Goal: Communication & Community: Participate in discussion

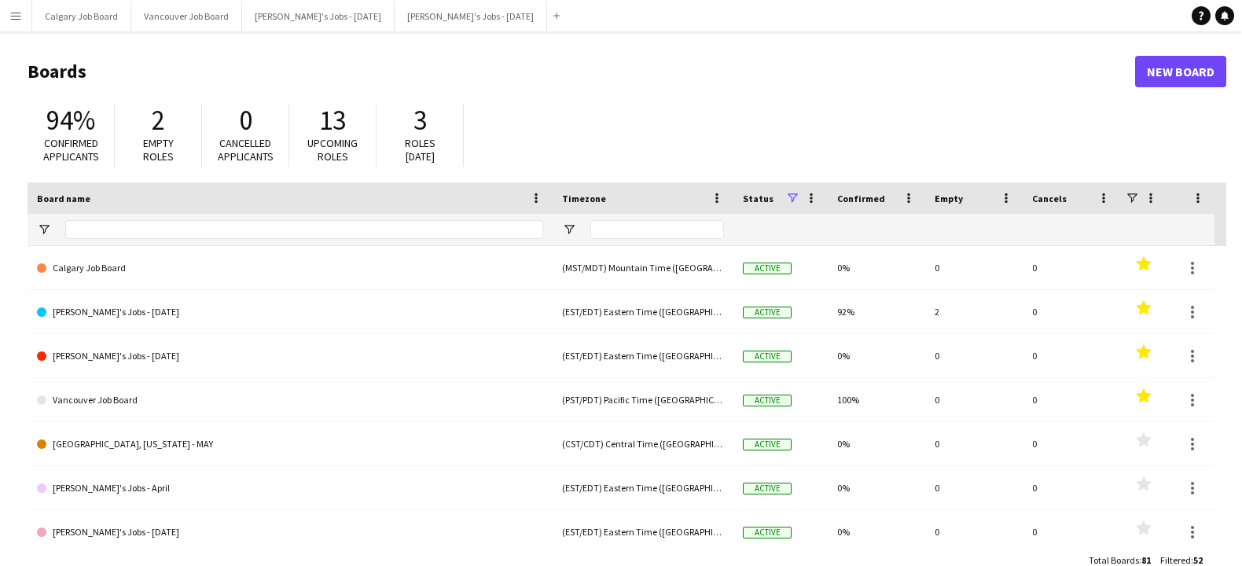
click at [1231, 24] on div "Help Notifications" at bounding box center [1216, 15] width 50 height 19
click at [1225, 20] on icon at bounding box center [1225, 21] width 2 height 2
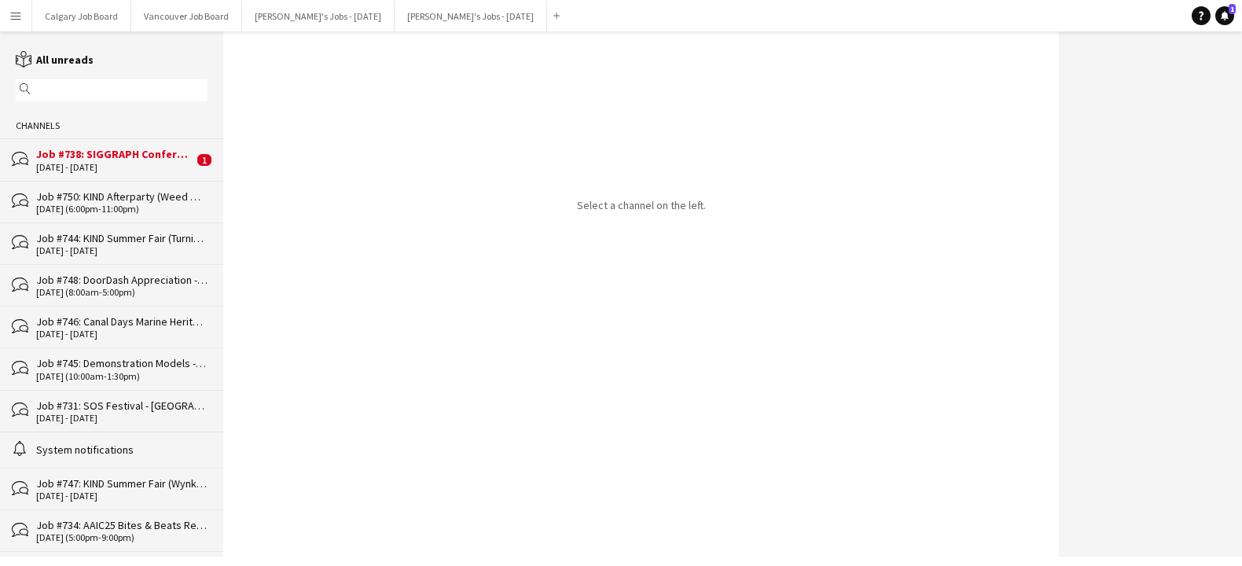
click at [133, 159] on div "Job #738: SIGGRAPH Conference - [GEOGRAPHIC_DATA]" at bounding box center [114, 154] width 157 height 14
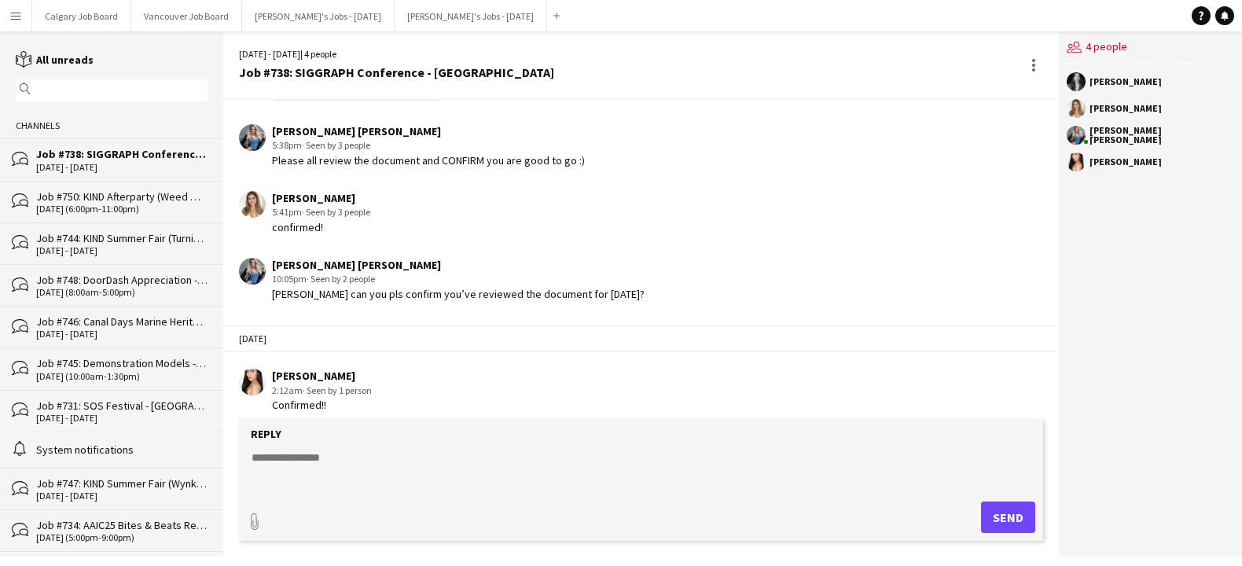
drag, startPoint x: 104, startPoint y: 178, endPoint x: 111, endPoint y: 189, distance: 12.4
click at [104, 178] on div "bubbles Job #738: SIGGRAPH Conference - [GEOGRAPHIC_DATA] [DATE] - [DATE]" at bounding box center [111, 159] width 223 height 42
click at [125, 210] on div "[DATE] (6:00pm-11:00pm)" at bounding box center [121, 209] width 171 height 11
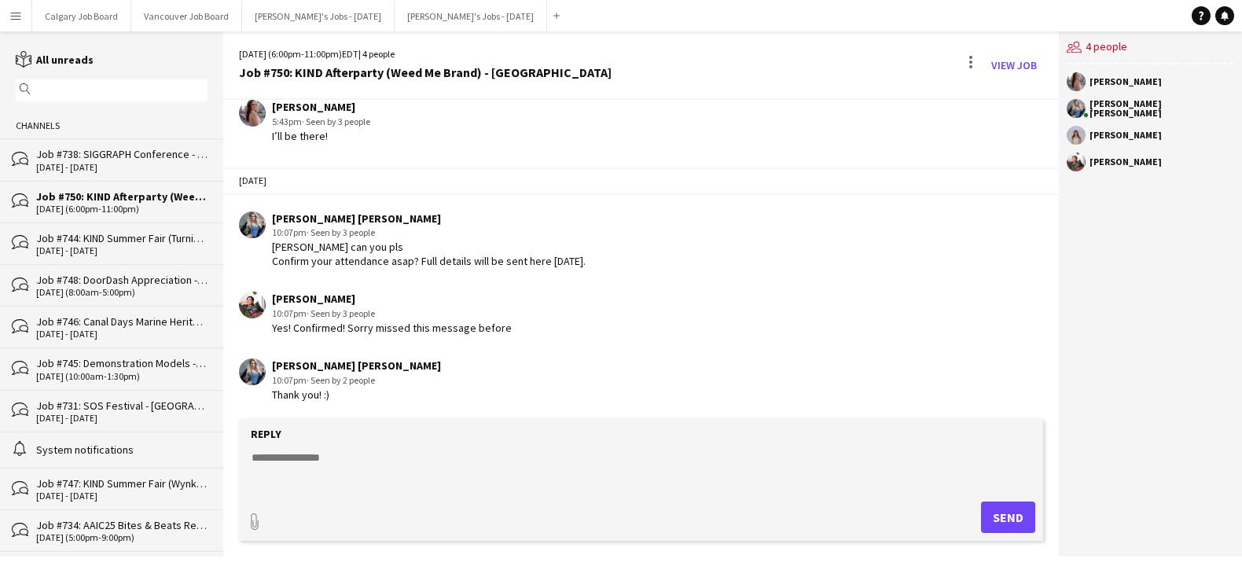
click at [325, 476] on textarea at bounding box center [643, 470] width 787 height 41
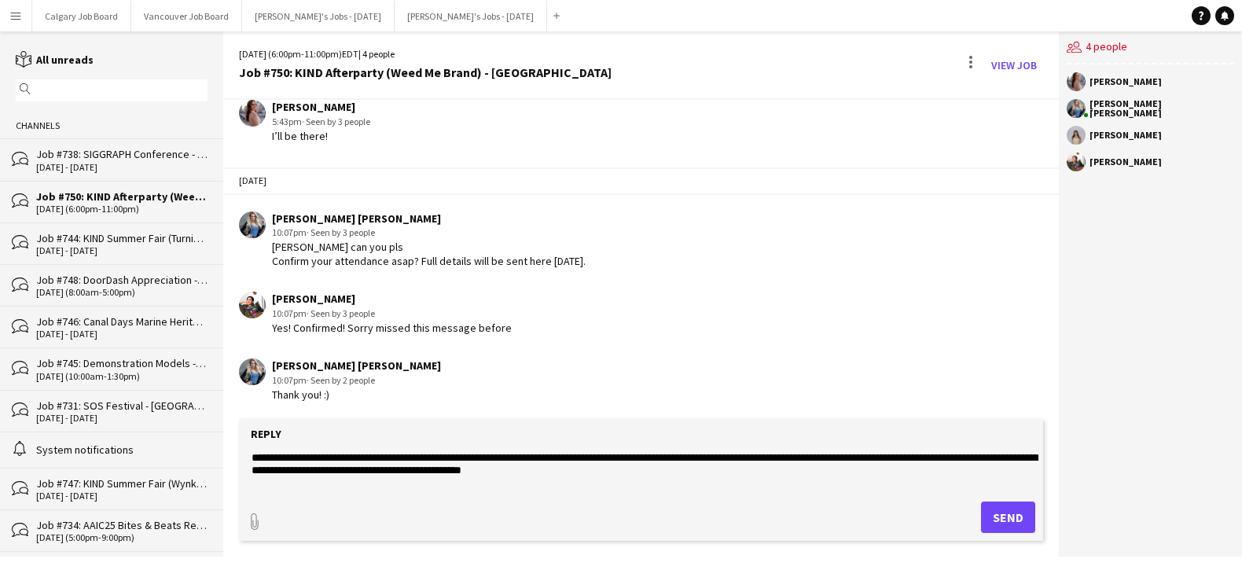
type textarea "**********"
click at [1003, 508] on button "Send" at bounding box center [1008, 516] width 54 height 31
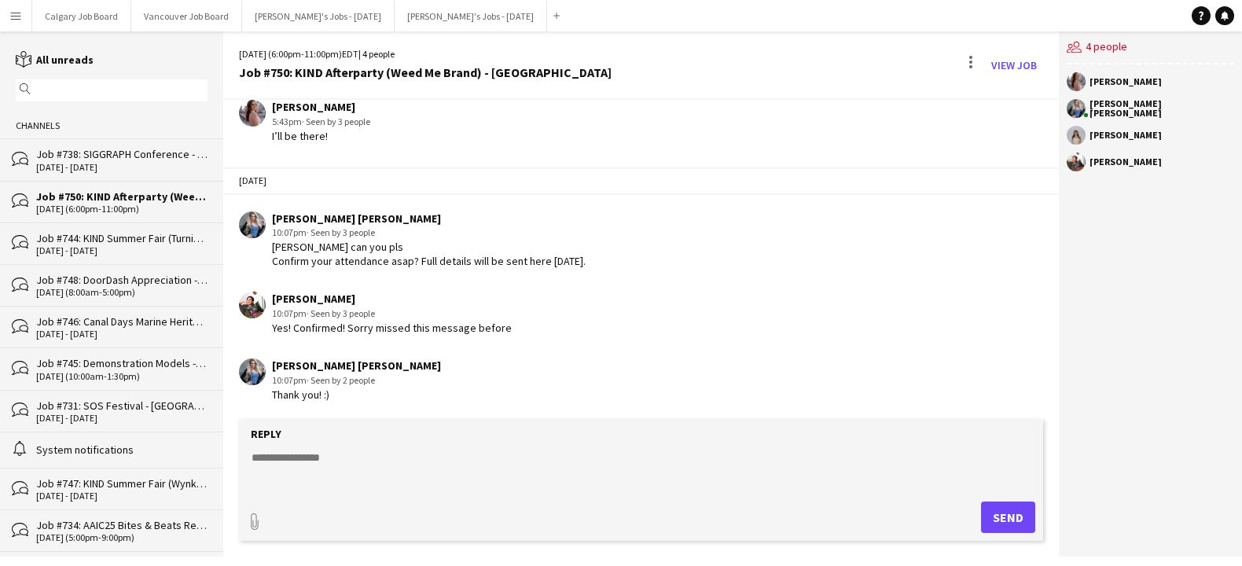
scroll to position [314, 0]
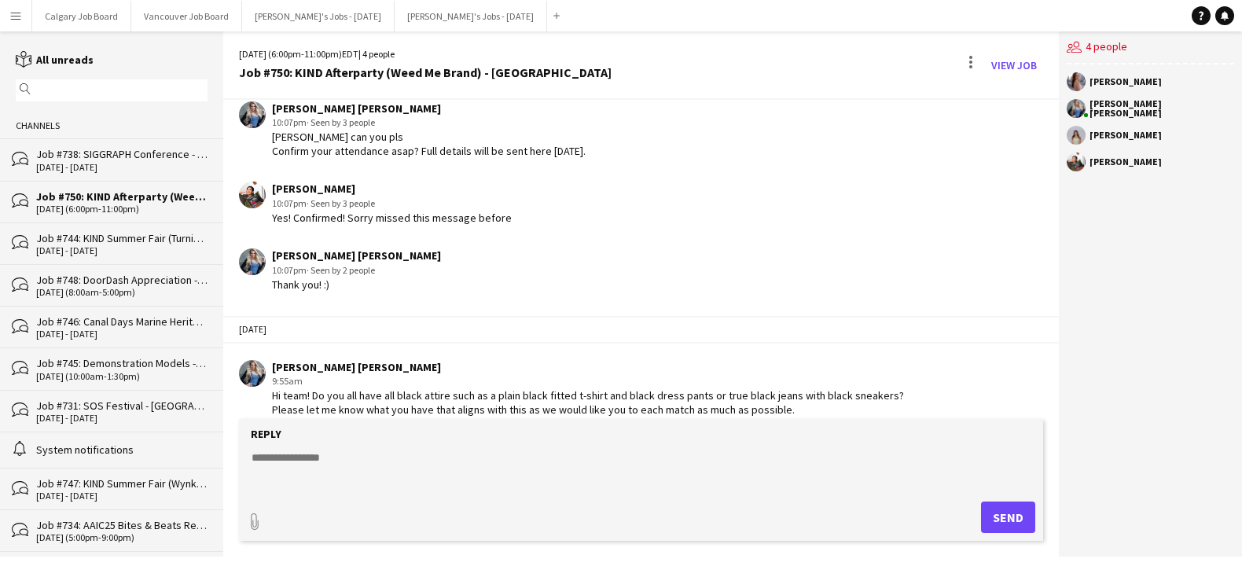
click at [160, 240] on div "Job #744: KIND Summer Fair (Turning Point Brand) - [GEOGRAPHIC_DATA]" at bounding box center [121, 238] width 171 height 14
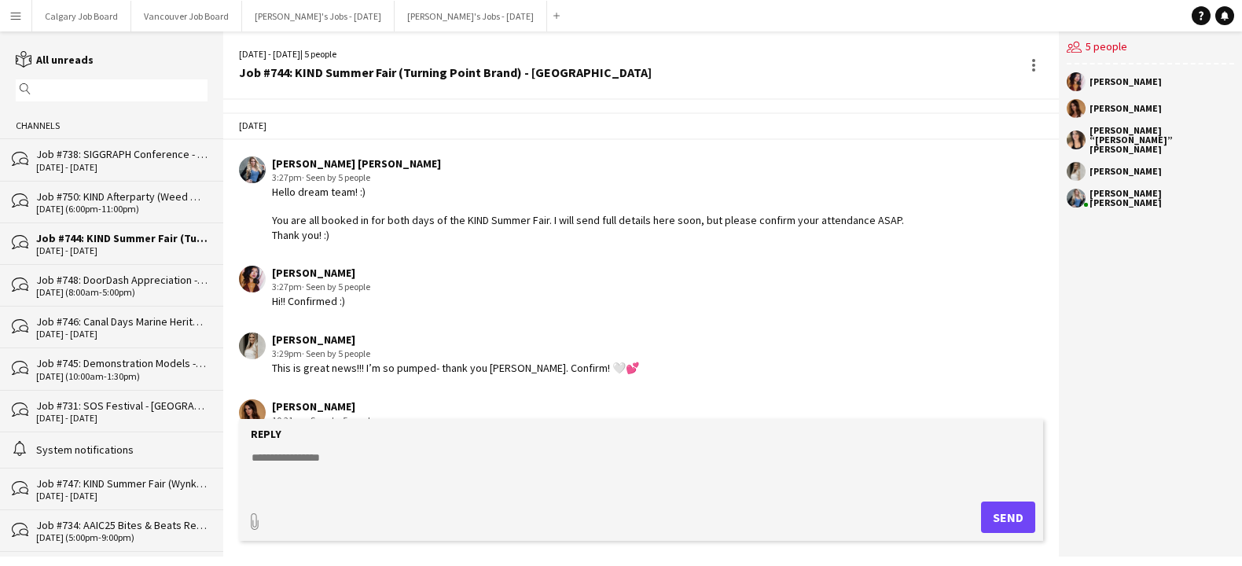
scroll to position [1169, 0]
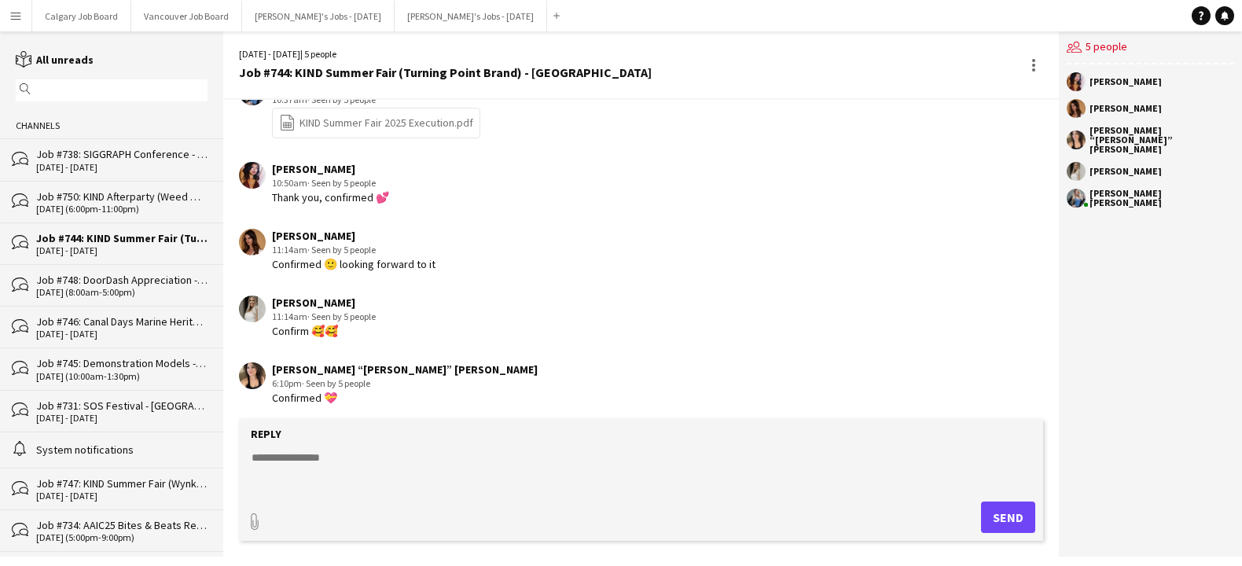
click at [149, 283] on div "Job #748: DoorDash Appreciation - [GEOGRAPHIC_DATA]" at bounding box center [121, 280] width 171 height 14
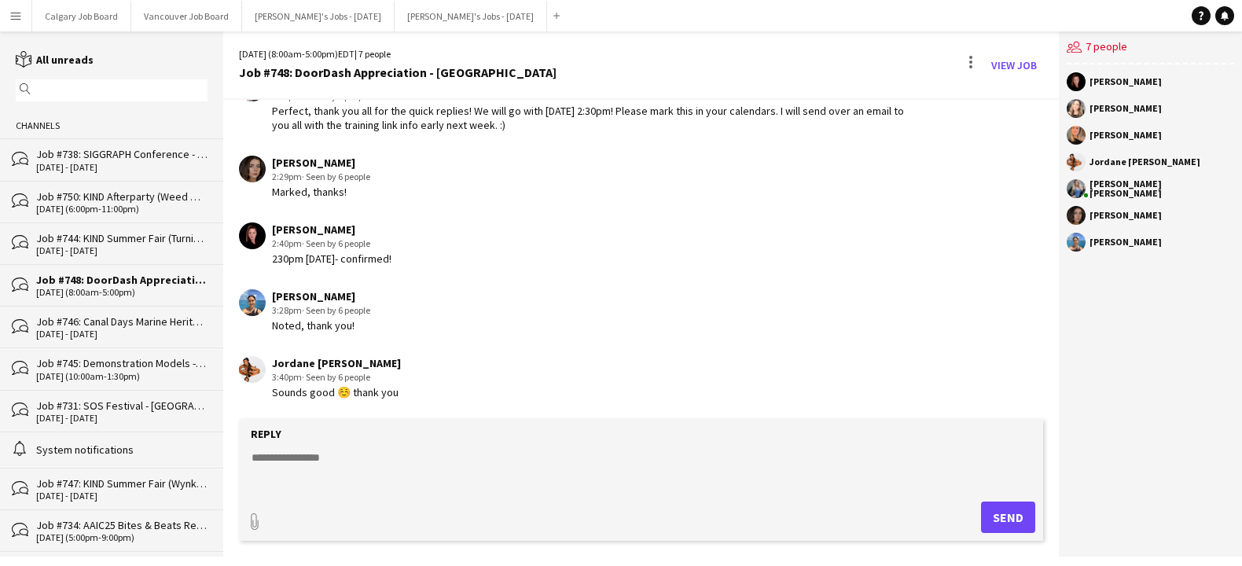
scroll to position [1309, 0]
click at [335, 6] on button "[PERSON_NAME]'s Jobs - [DATE] Close" at bounding box center [318, 16] width 152 height 31
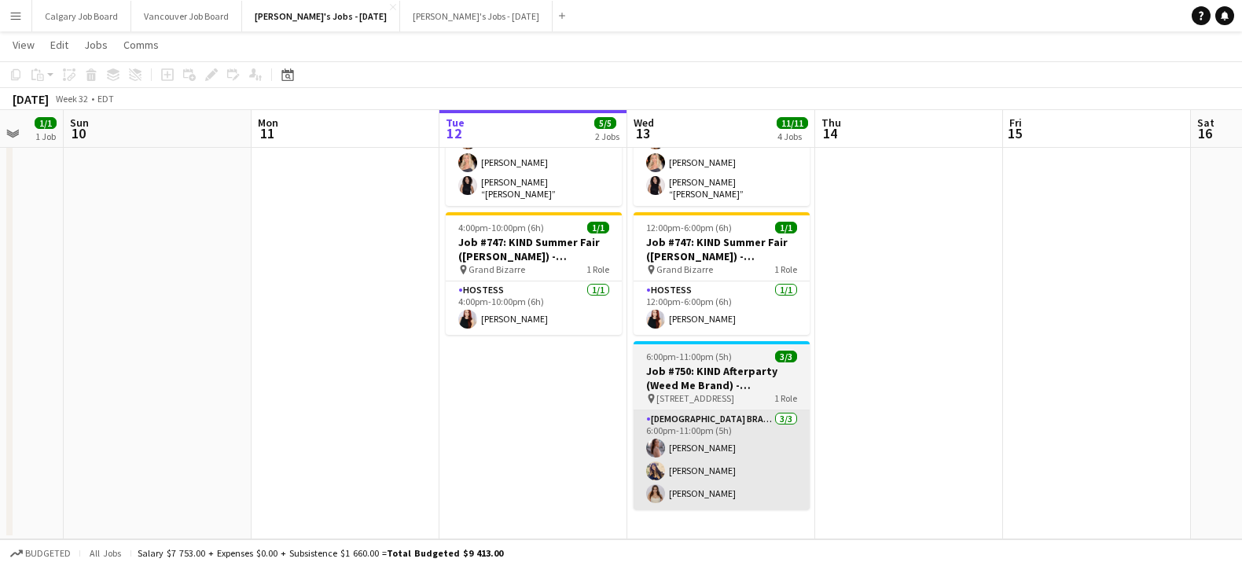
scroll to position [0, 498]
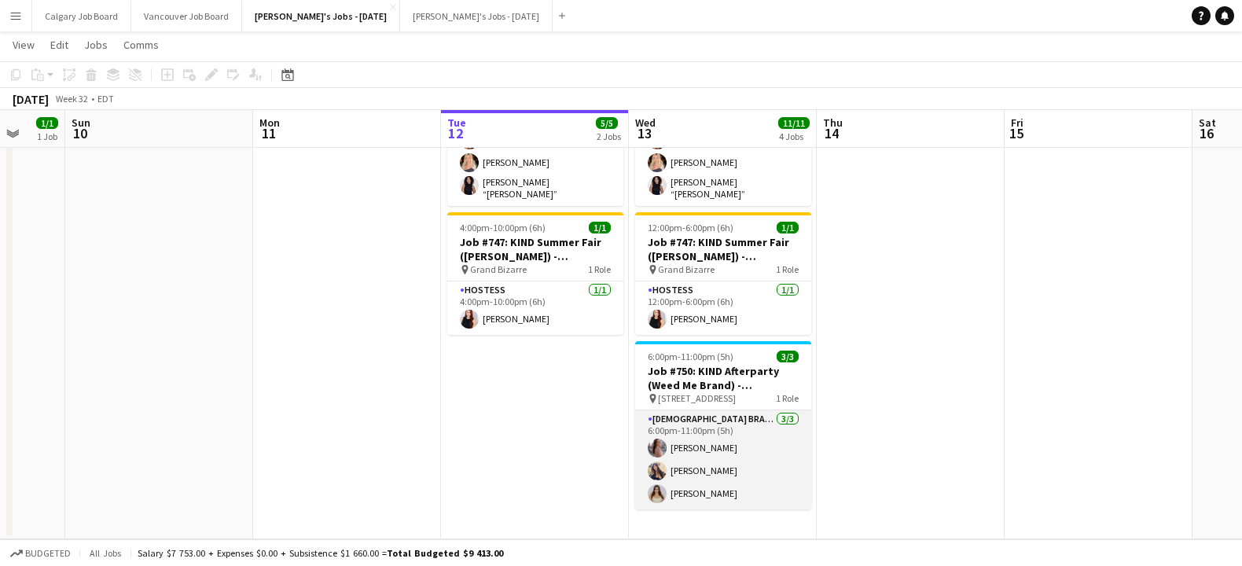
click at [716, 463] on app-card-role "[DEMOGRAPHIC_DATA] Brand Ambassadors [DATE] 6:00pm-11:00pm (5h) [PERSON_NAME] […" at bounding box center [723, 459] width 176 height 99
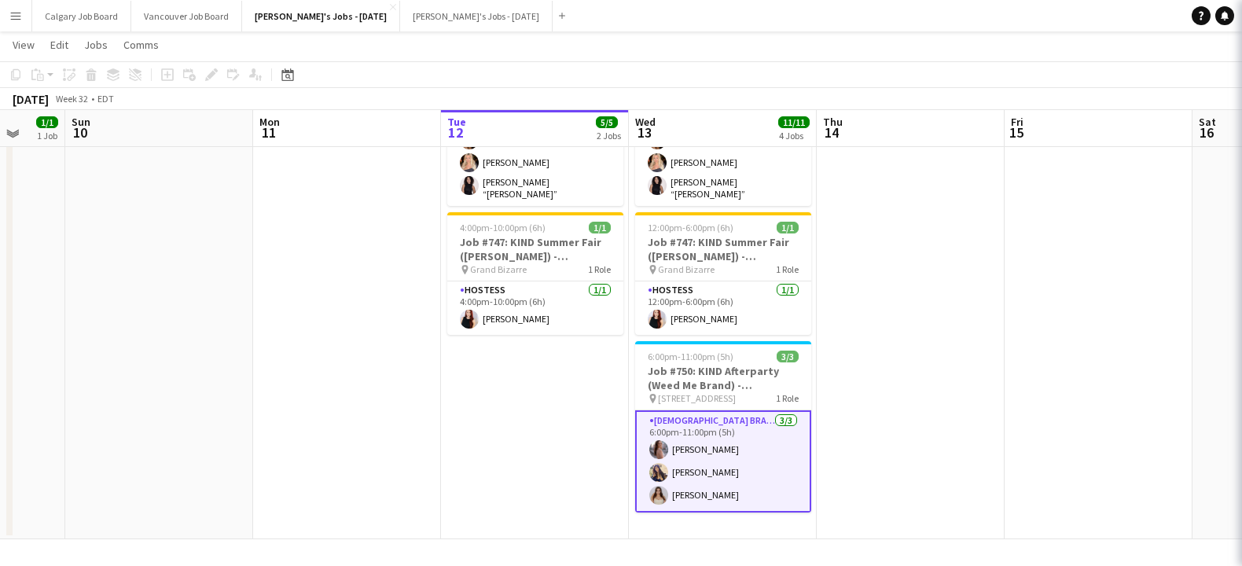
scroll to position [401, 0]
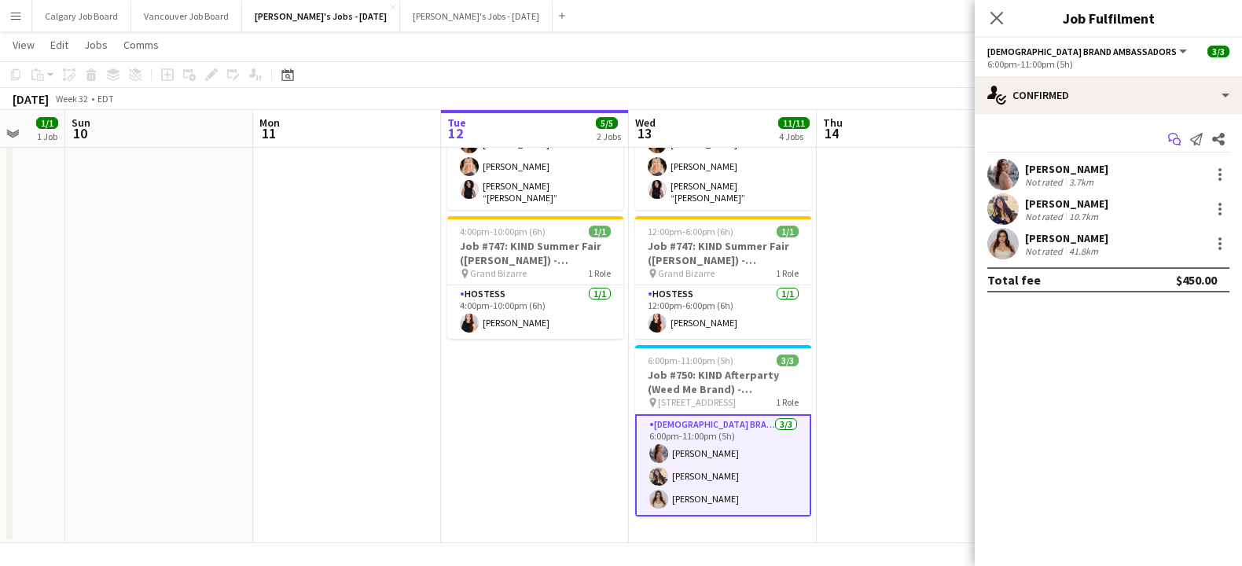
click at [1172, 138] on icon "Start chat" at bounding box center [1174, 139] width 13 height 13
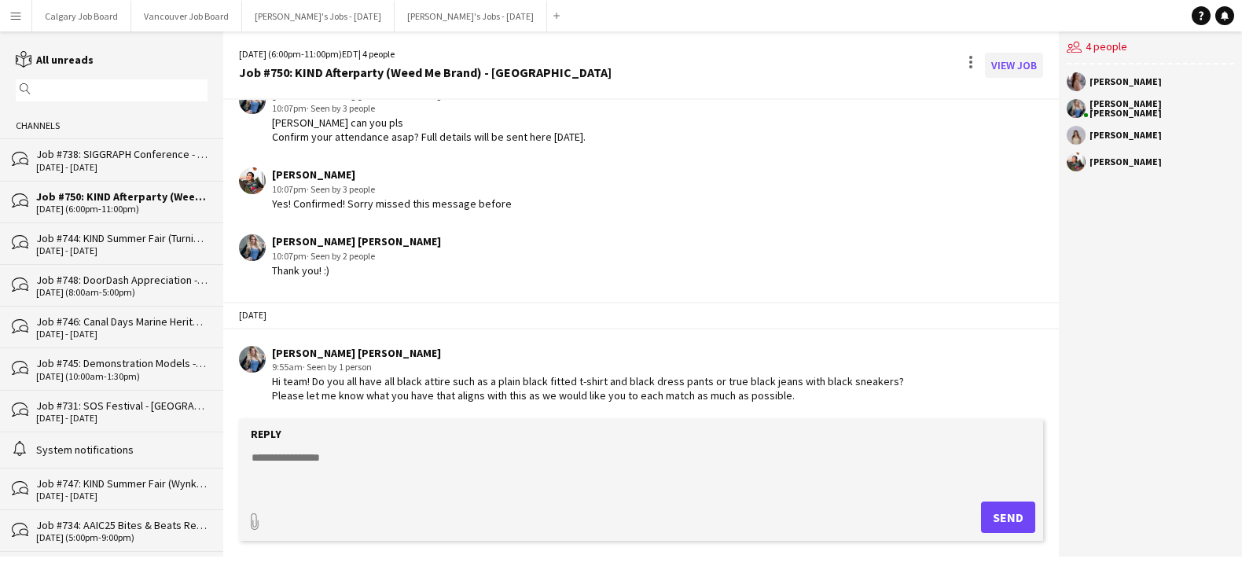
click at [1032, 63] on link "View Job" at bounding box center [1014, 65] width 58 height 25
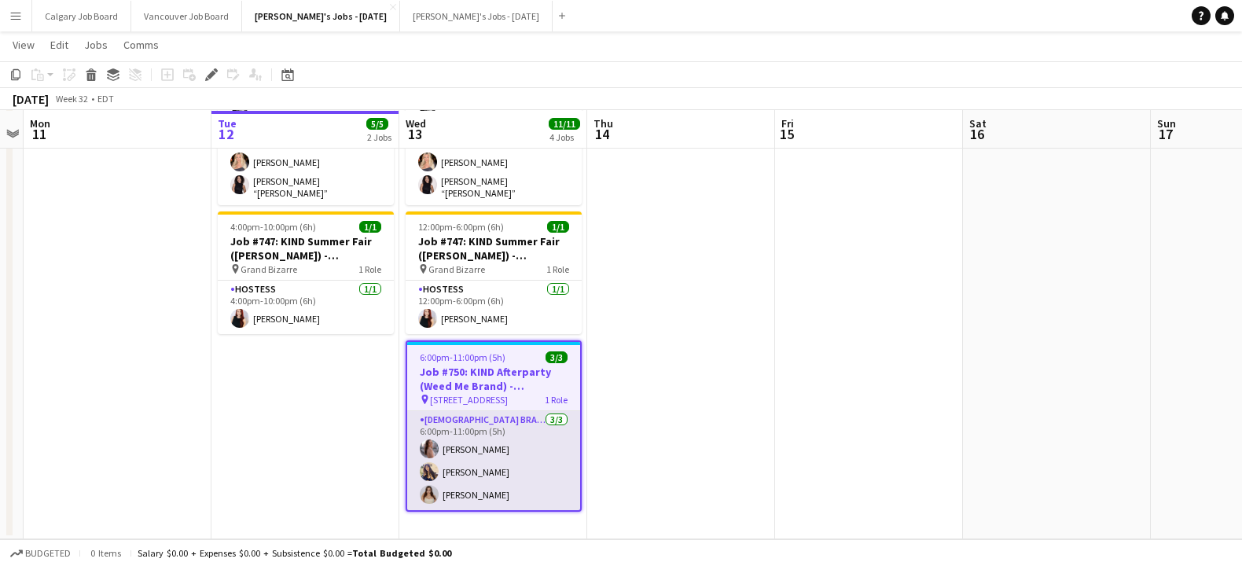
scroll to position [468, 0]
click at [490, 428] on app-card-role "[DEMOGRAPHIC_DATA] Brand Ambassadors [DATE] 6:00pm-11:00pm (5h) [PERSON_NAME] […" at bounding box center [493, 460] width 173 height 99
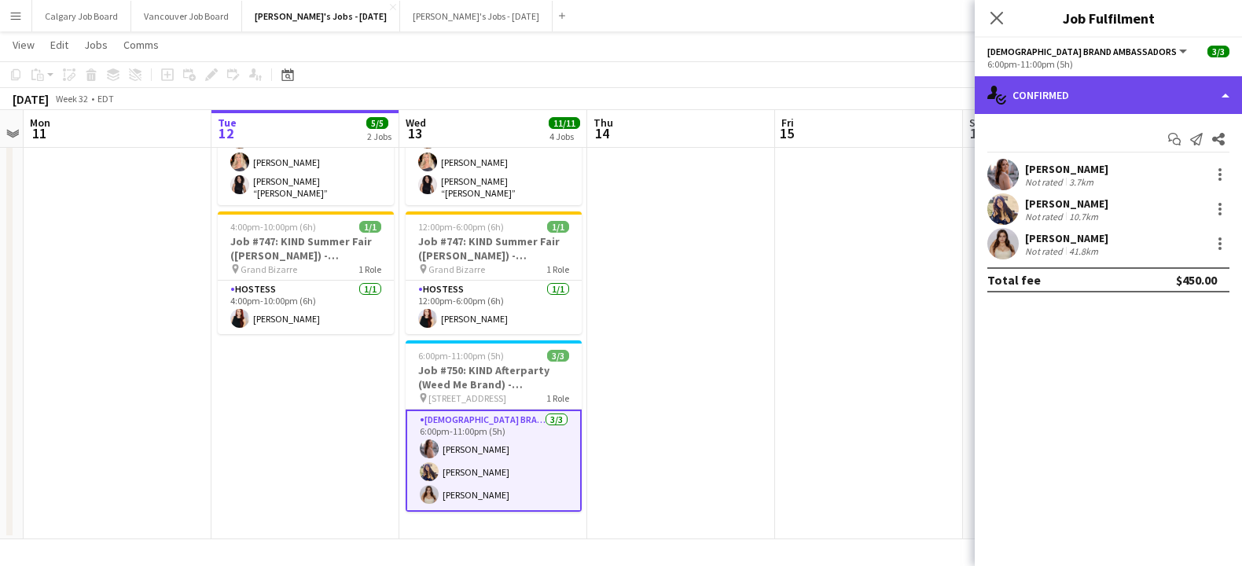
click at [1110, 100] on div "single-neutral-actions-check-2 Confirmed" at bounding box center [1107, 95] width 267 height 38
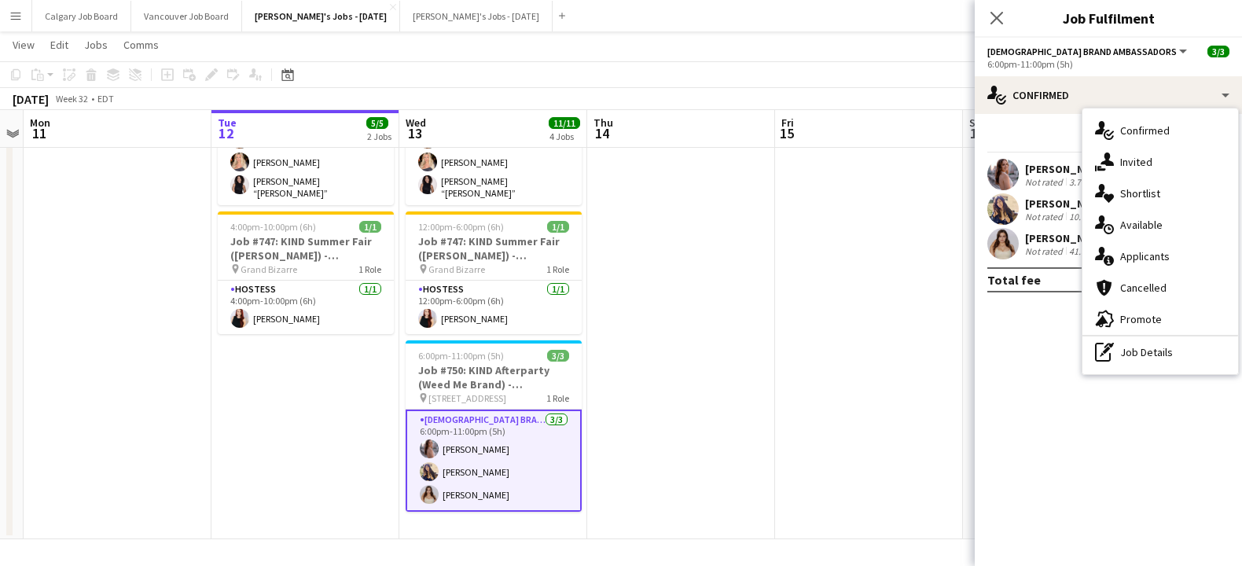
drag, startPoint x: 1138, startPoint y: 350, endPoint x: 1102, endPoint y: 201, distance: 152.9
click at [1138, 350] on div "pen-write Job Details" at bounding box center [1160, 351] width 156 height 31
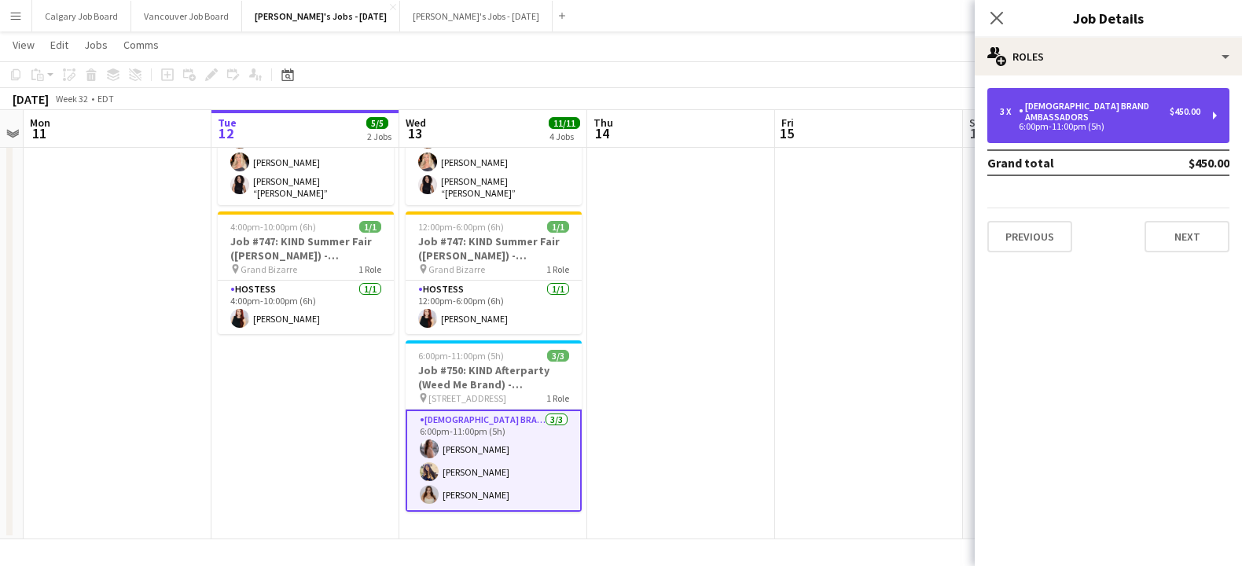
click at [1061, 123] on div "3 x [DEMOGRAPHIC_DATA] Brand Ambassadors $450.00 6:00pm-11:00pm (5h)" at bounding box center [1108, 115] width 242 height 55
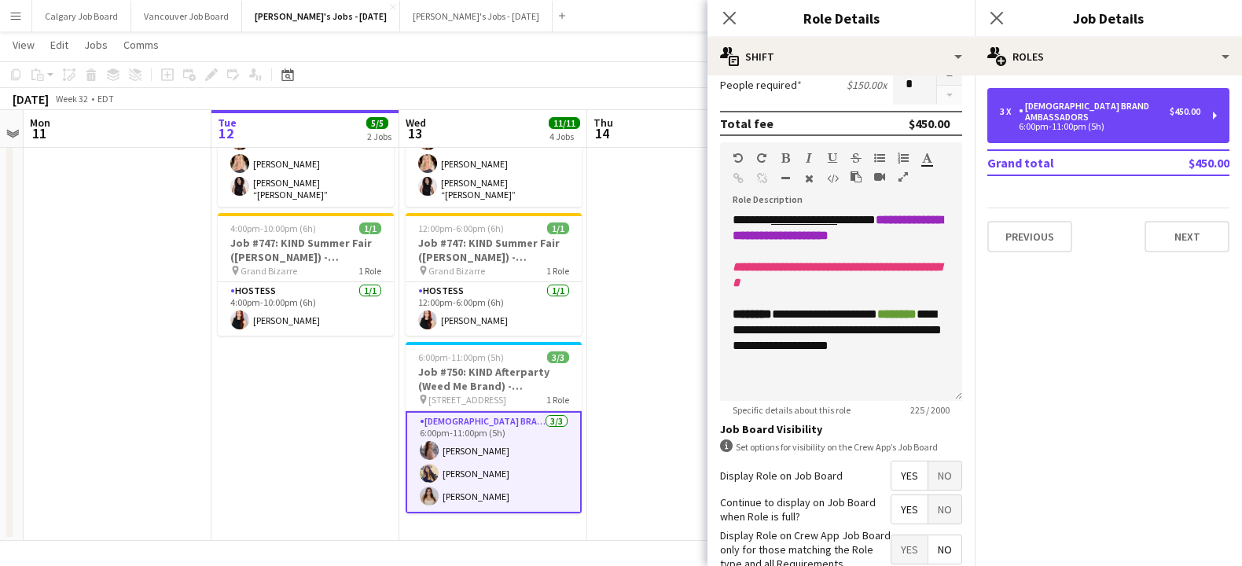
scroll to position [404, 0]
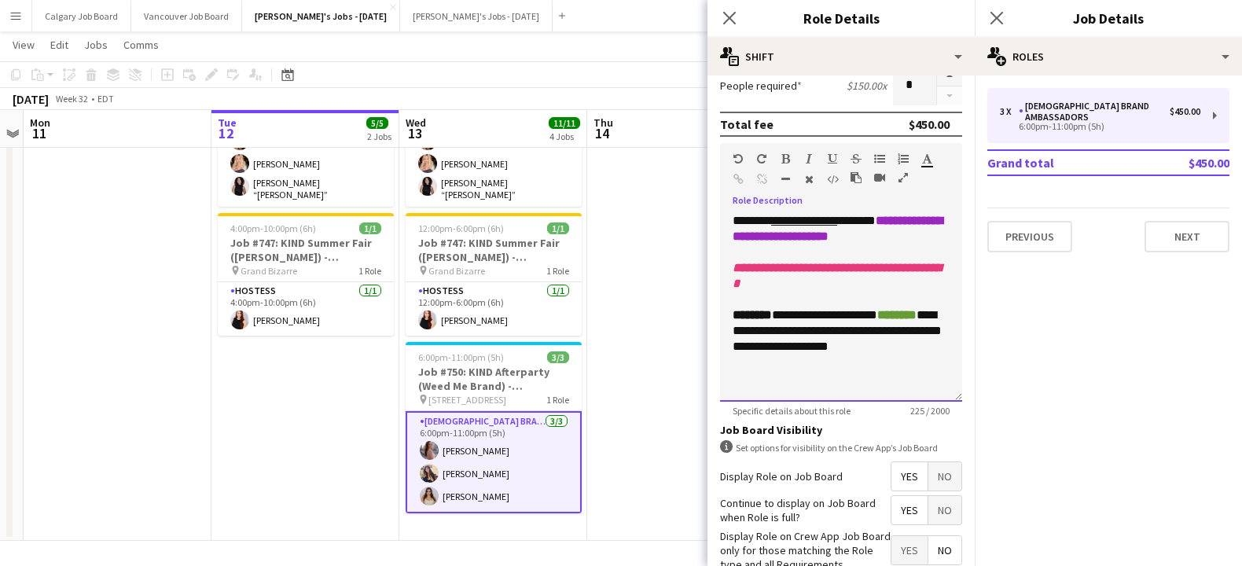
click at [868, 327] on div "**********" at bounding box center [840, 330] width 217 height 47
click at [813, 320] on div "**********" at bounding box center [840, 330] width 217 height 47
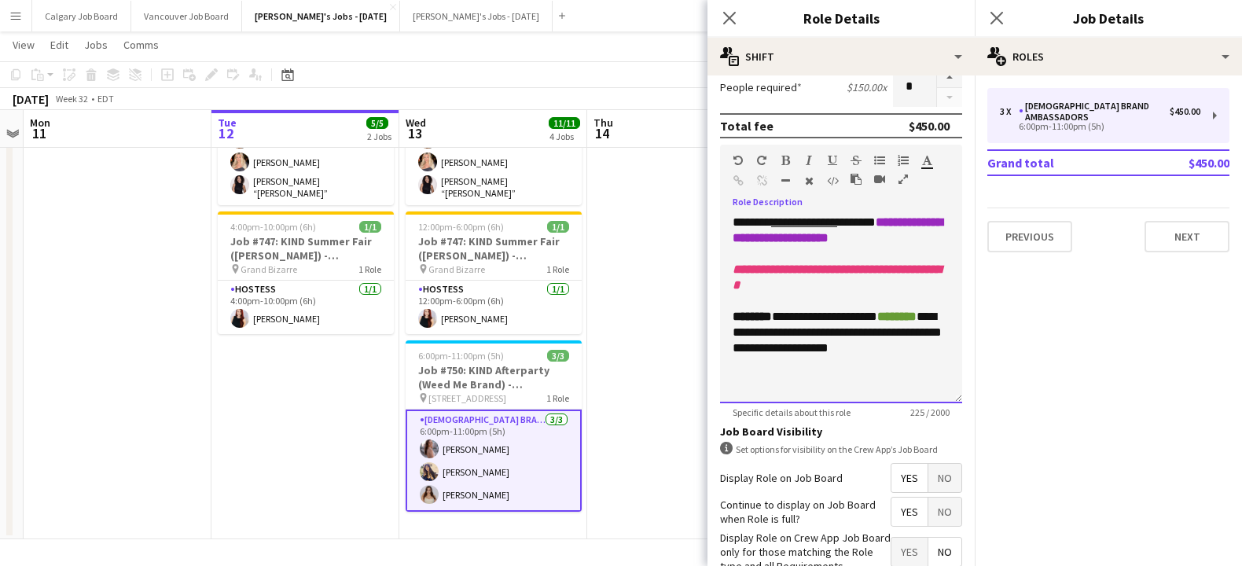
scroll to position [468, 0]
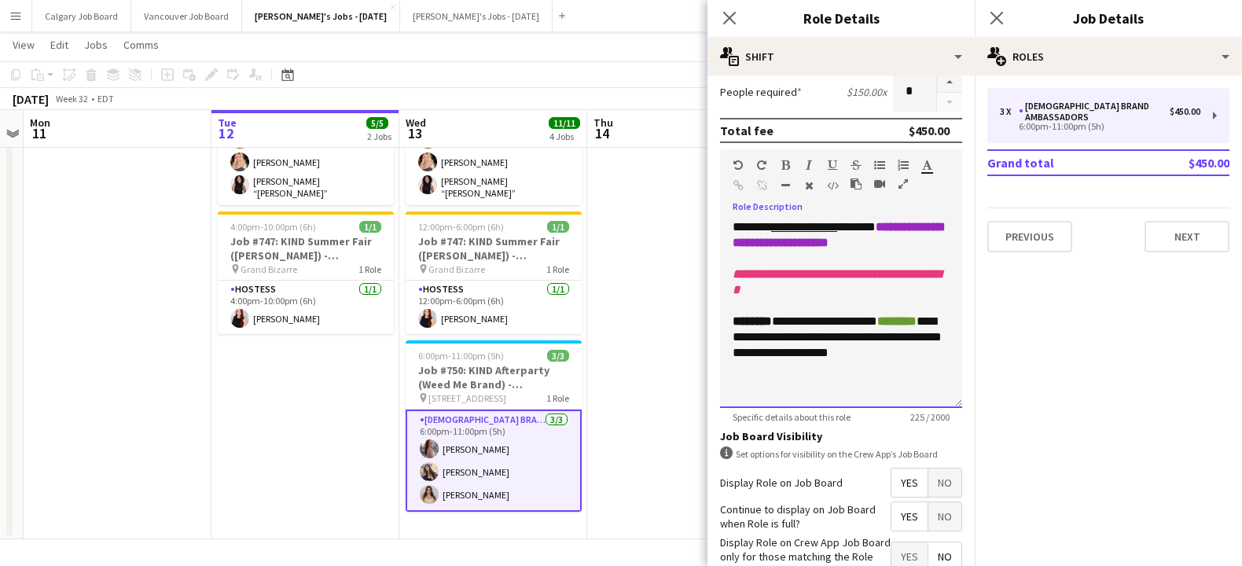
click at [797, 321] on div "**********" at bounding box center [840, 337] width 217 height 47
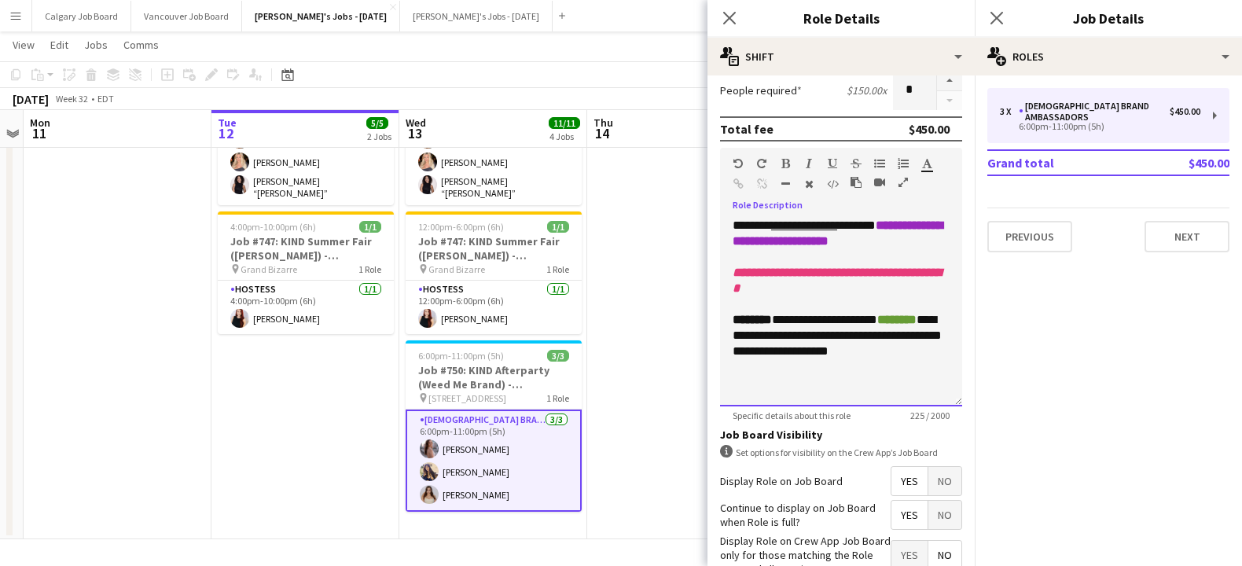
click at [786, 325] on div "**********" at bounding box center [840, 335] width 217 height 47
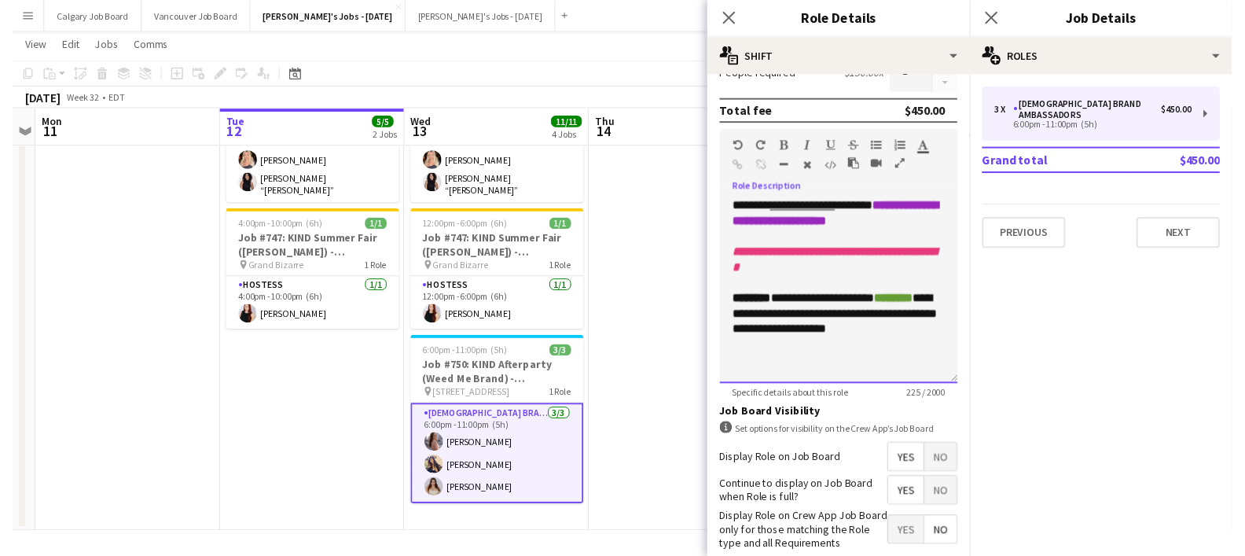
scroll to position [352, 0]
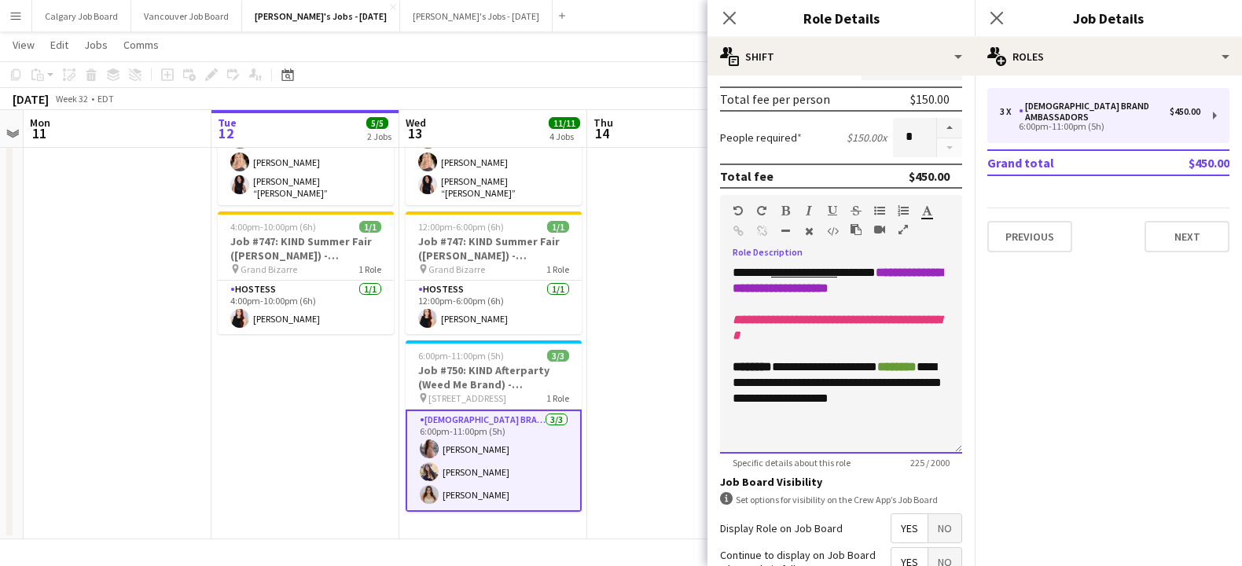
click at [826, 376] on div "**********" at bounding box center [840, 382] width 217 height 47
click at [853, 371] on div "**********" at bounding box center [840, 382] width 217 height 47
click at [868, 369] on div "**********" at bounding box center [840, 382] width 217 height 47
drag, startPoint x: 784, startPoint y: 372, endPoint x: 960, endPoint y: 405, distance: 179.1
click at [960, 405] on div "**********" at bounding box center [841, 359] width 242 height 189
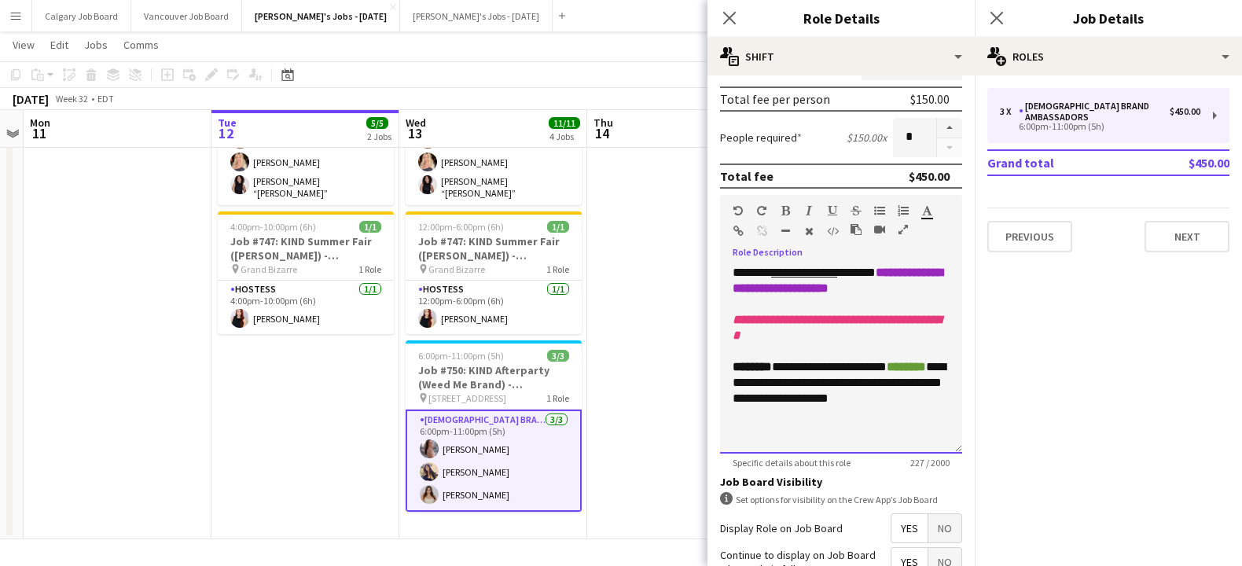
drag, startPoint x: 849, startPoint y: 375, endPoint x: 801, endPoint y: 369, distance: 48.3
click at [849, 375] on div "**********" at bounding box center [840, 382] width 217 height 47
drag, startPoint x: 778, startPoint y: 369, endPoint x: 953, endPoint y: 404, distance: 178.6
click at [953, 404] on div "**********" at bounding box center [841, 359] width 242 height 189
click at [897, 378] on div "**********" at bounding box center [840, 382] width 217 height 47
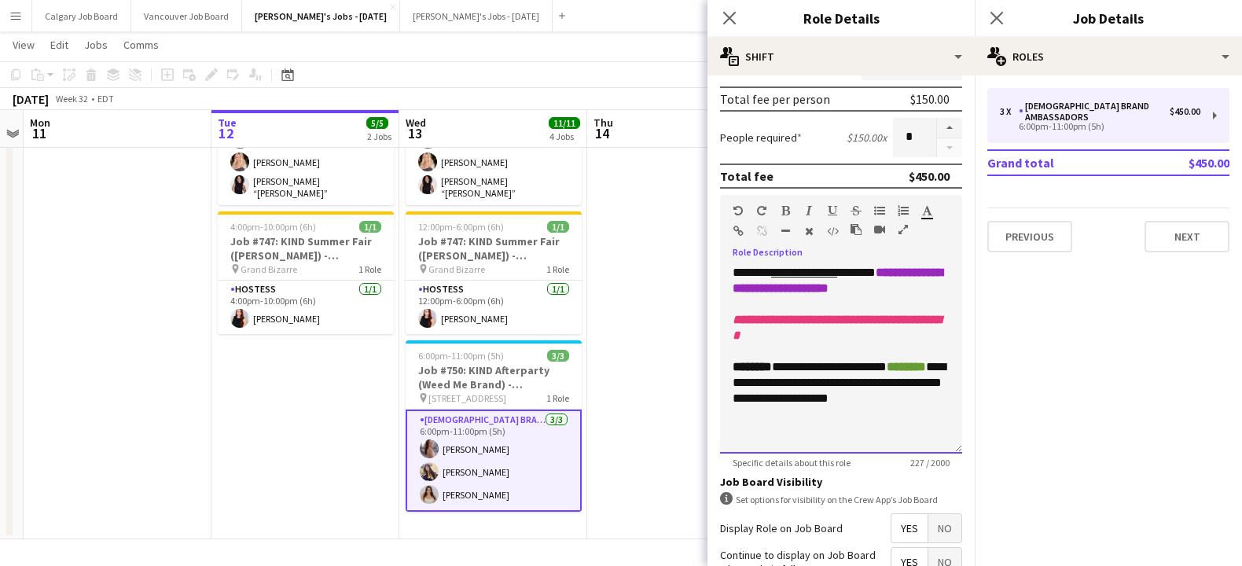
click at [860, 370] on div "**********" at bounding box center [840, 382] width 217 height 47
drag, startPoint x: 780, startPoint y: 371, endPoint x: 1007, endPoint y: 417, distance: 231.6
click at [1007, 417] on body "Menu Boards Boards Boards All jobs Status Workforce Workforce My Workforce Recr…" at bounding box center [621, 49] width 1242 height 1034
copy div "**********"
click at [270, 398] on app-date-cell "3:00pm-11:00pm (8h) 4/4 Job #744: KIND Summer Fair ([GEOGRAPHIC_DATA] Brand) - …" at bounding box center [305, 271] width 188 height 536
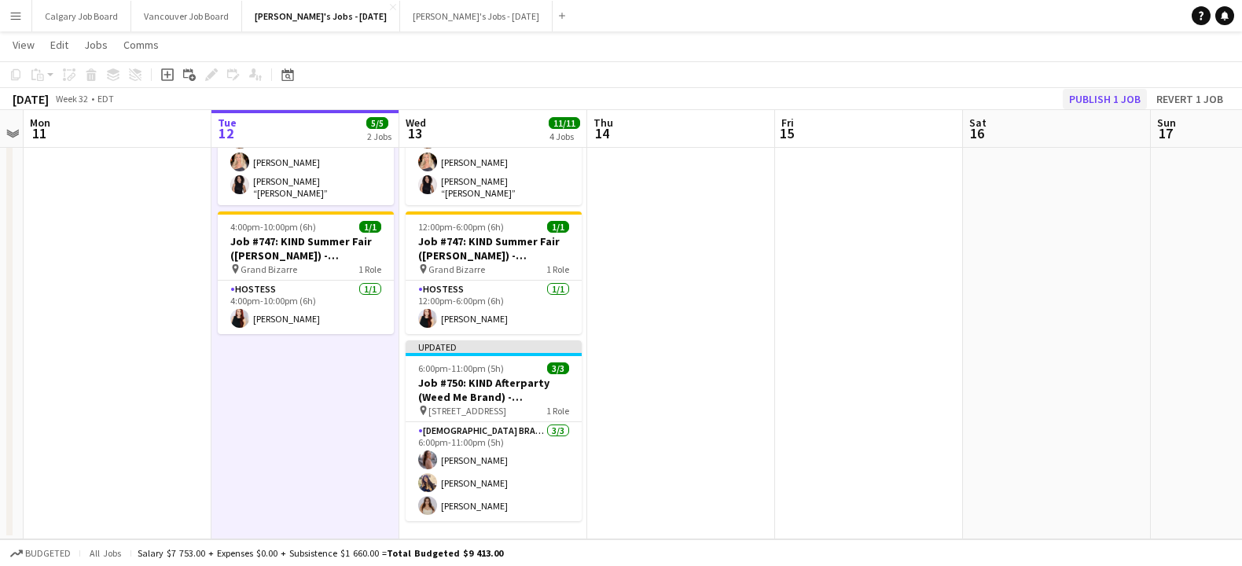
click at [1096, 90] on button "Publish 1 job" at bounding box center [1105, 99] width 84 height 20
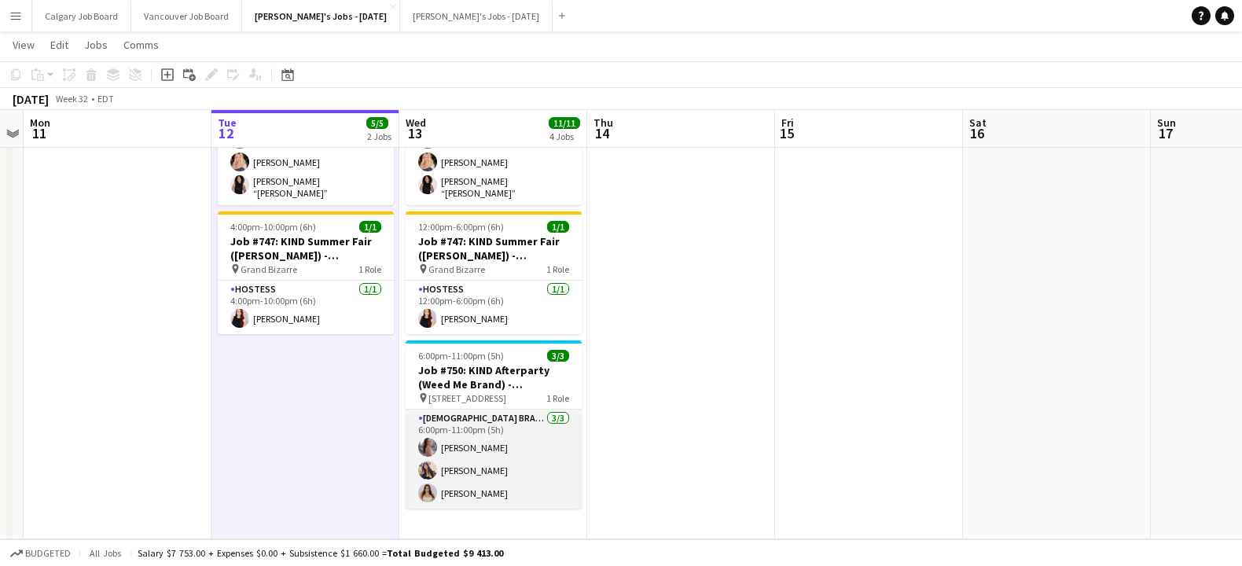
click at [498, 450] on app-card-role "[DEMOGRAPHIC_DATA] Brand Ambassadors [DATE] 6:00pm-11:00pm (5h) [PERSON_NAME] […" at bounding box center [494, 458] width 176 height 99
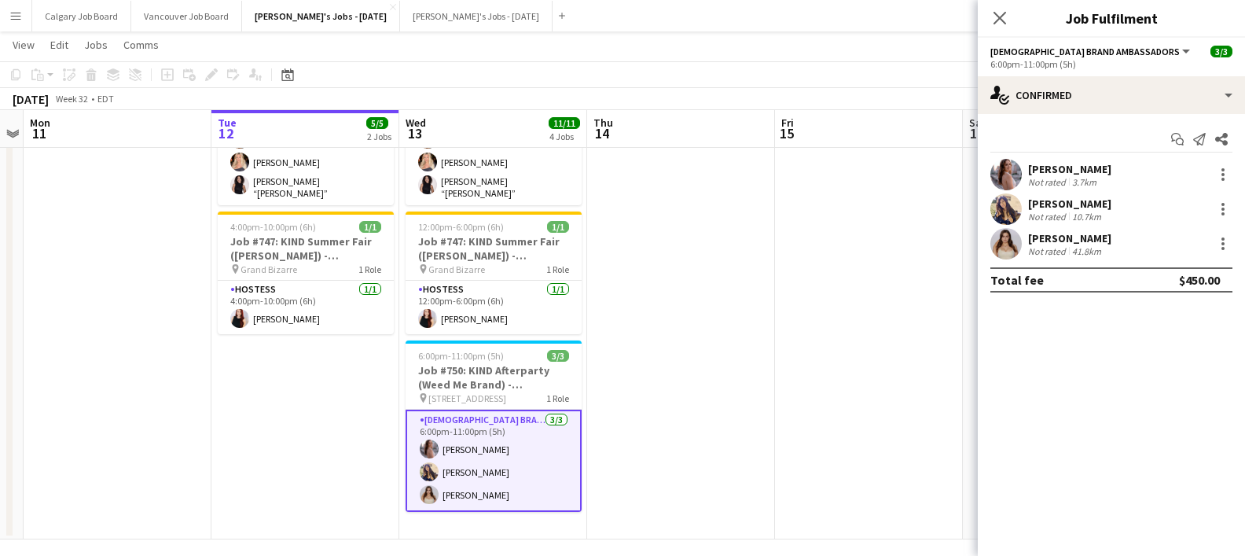
click at [538, 48] on app-page-menu "View Day view expanded Day view collapsed Month view Date picker Jump to [DATE]…" at bounding box center [622, 46] width 1245 height 30
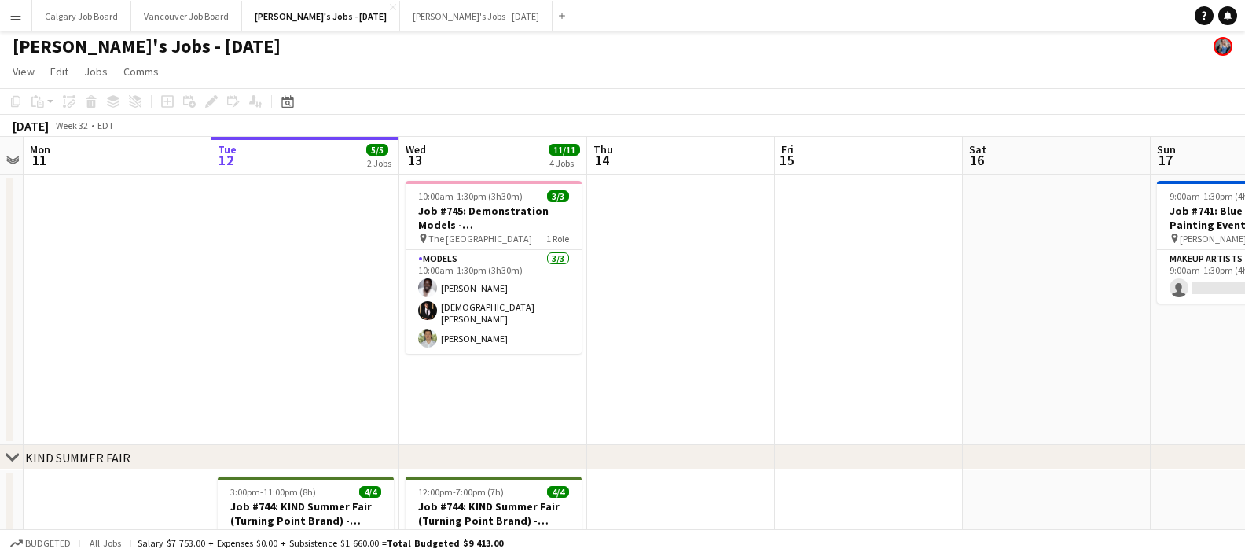
scroll to position [0, 0]
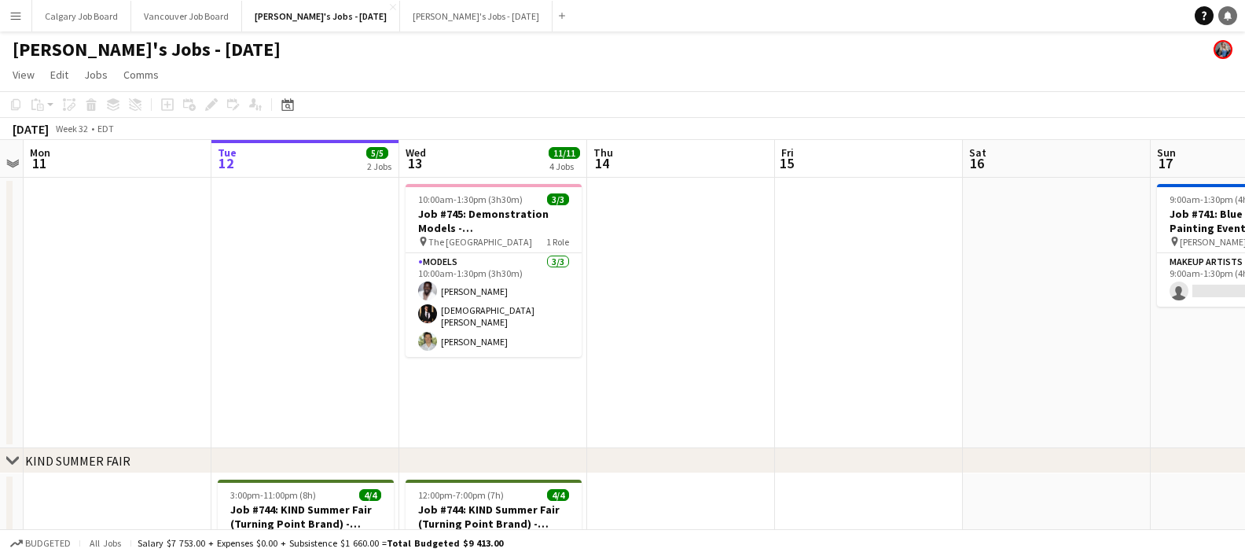
click at [1228, 13] on icon at bounding box center [1228, 15] width 8 height 8
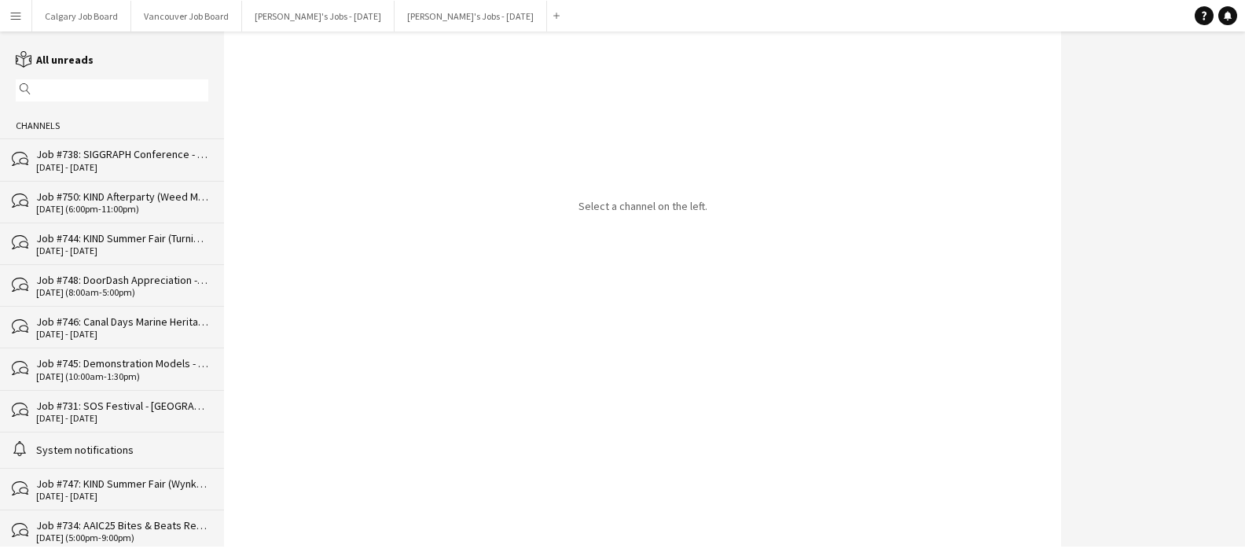
click at [42, 174] on div "bubbles Job #738: SIGGRAPH Conference - [GEOGRAPHIC_DATA] [DATE] - [DATE]" at bounding box center [112, 159] width 224 height 42
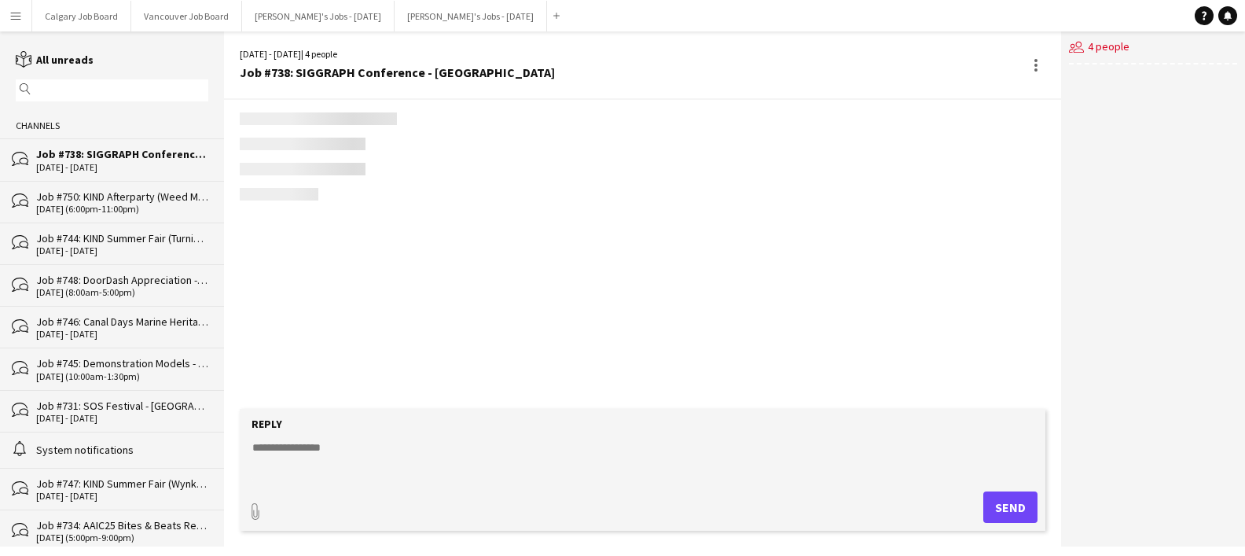
scroll to position [2318, 0]
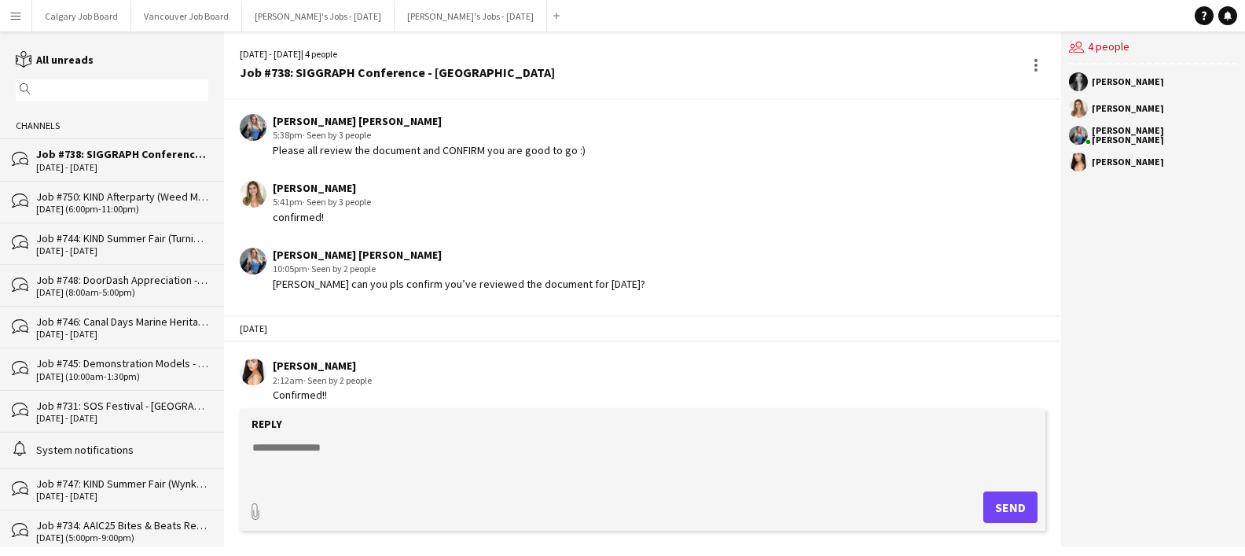
click at [101, 200] on div "Job #750: KIND Afterparty (Weed Me Brand) - [GEOGRAPHIC_DATA]" at bounding box center [122, 196] width 172 height 14
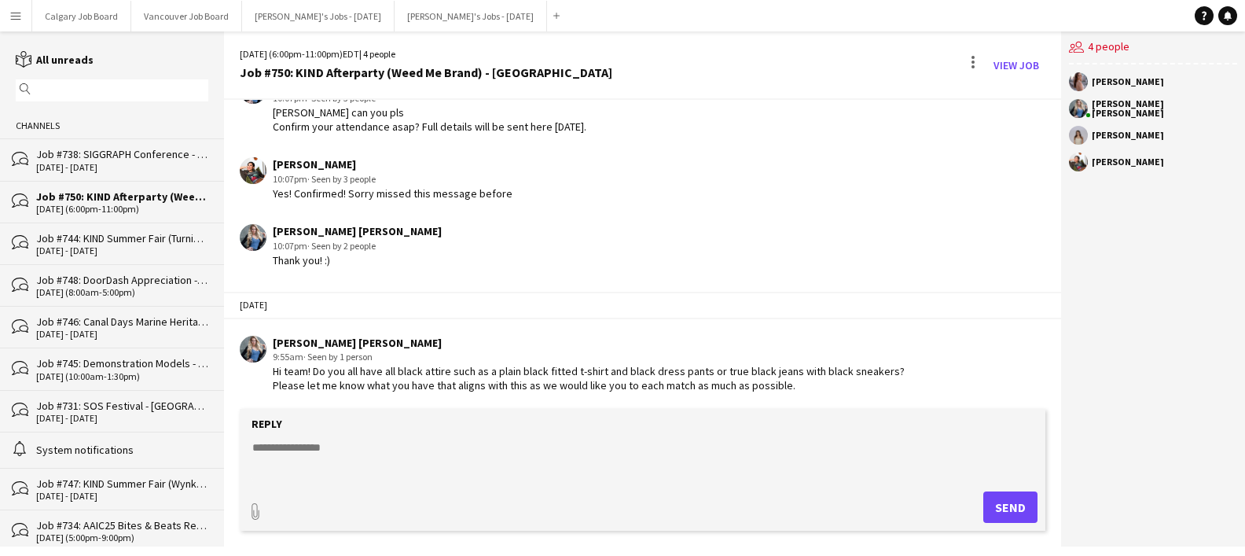
scroll to position [3, 0]
click at [138, 241] on div "Job #744: KIND Summer Fair (Turning Point Brand) - [GEOGRAPHIC_DATA]" at bounding box center [122, 235] width 172 height 14
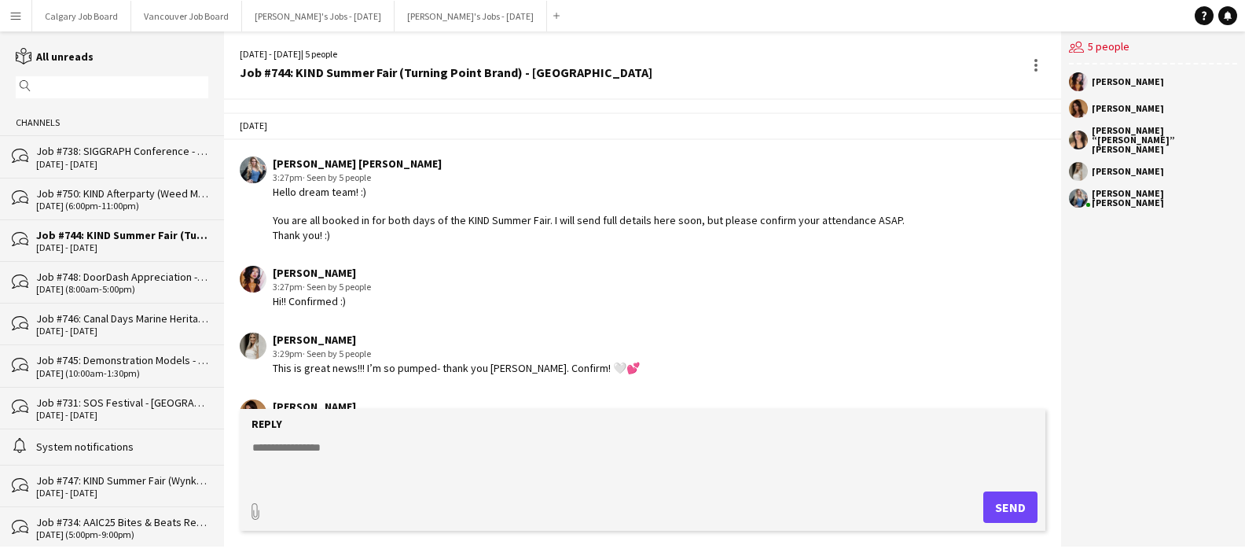
scroll to position [1179, 0]
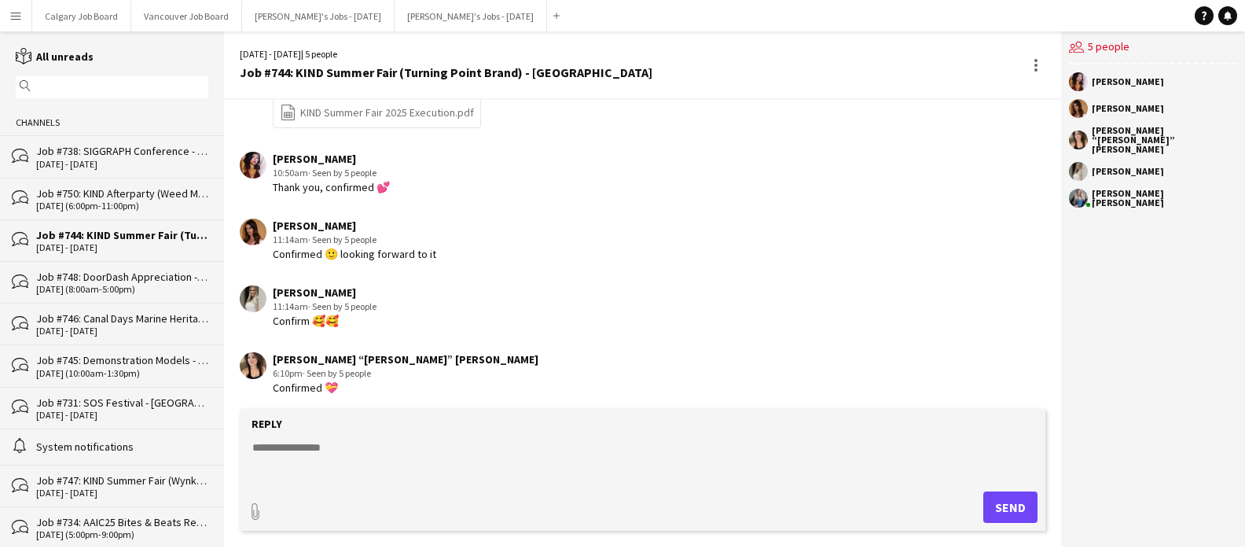
click at [312, 446] on textarea at bounding box center [646, 459] width 790 height 41
click at [336, 446] on textarea at bounding box center [646, 459] width 790 height 41
type textarea "*"
paste textarea "**********"
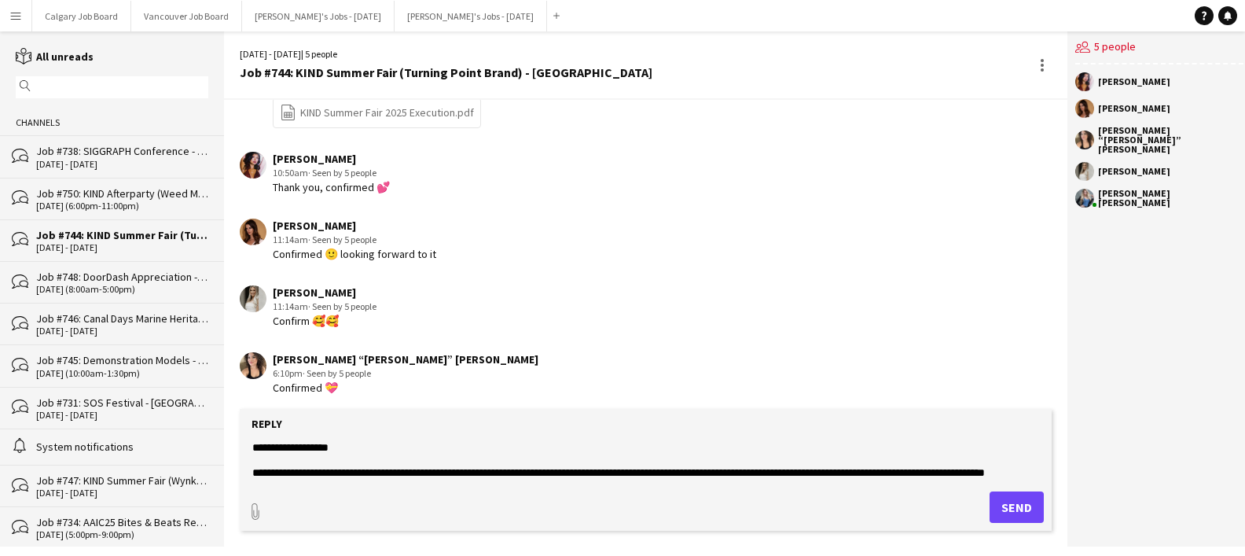
scroll to position [0, 0]
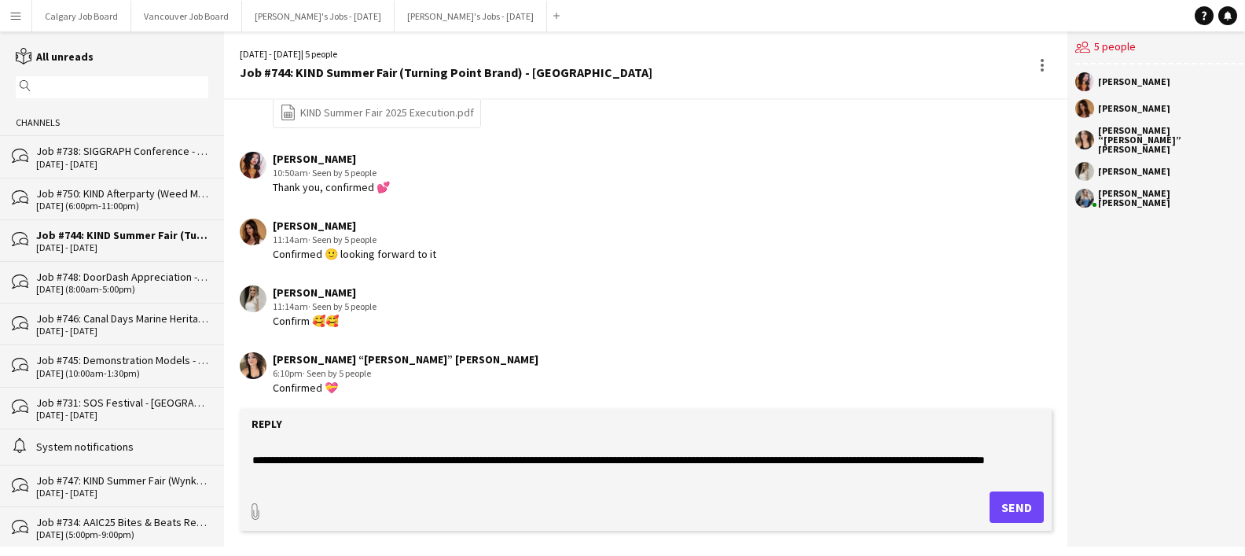
click at [405, 469] on textarea at bounding box center [646, 459] width 790 height 41
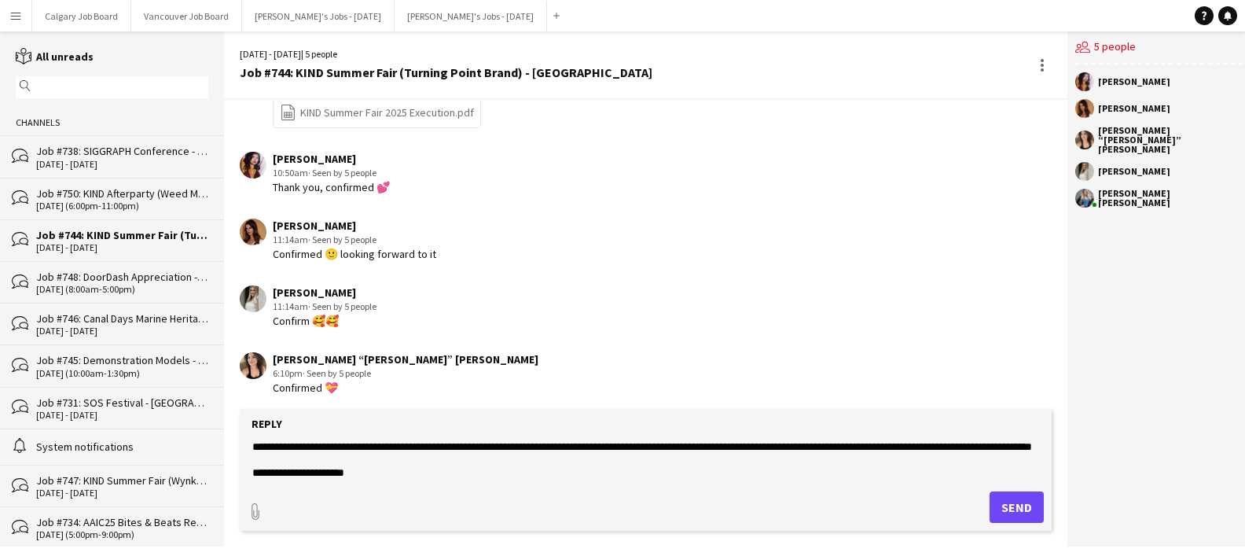
drag, startPoint x: 567, startPoint y: 449, endPoint x: 473, endPoint y: 447, distance: 93.5
click at [473, 447] on textarea at bounding box center [646, 459] width 790 height 41
click at [637, 461] on textarea at bounding box center [646, 459] width 790 height 41
drag, startPoint x: 509, startPoint y: 447, endPoint x: 585, endPoint y: 448, distance: 76.2
click at [585, 448] on textarea at bounding box center [646, 459] width 790 height 41
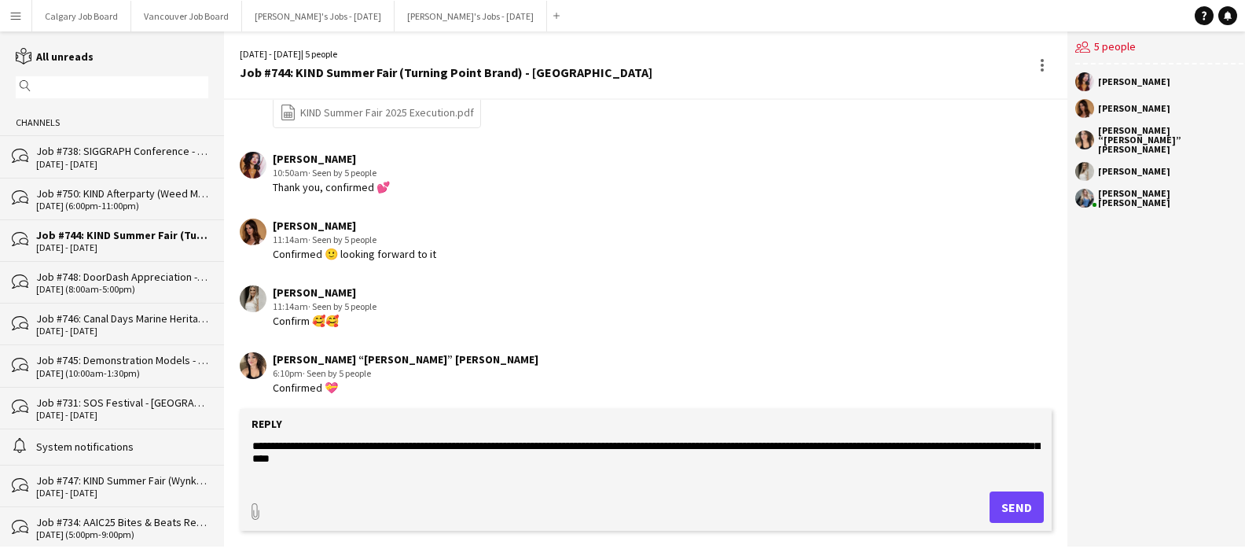
click at [842, 475] on textarea at bounding box center [646, 459] width 790 height 41
click at [850, 469] on textarea at bounding box center [646, 459] width 790 height 41
click at [754, 468] on textarea at bounding box center [646, 459] width 790 height 41
drag, startPoint x: 982, startPoint y: 446, endPoint x: 763, endPoint y: 454, distance: 219.4
click at [724, 458] on textarea at bounding box center [646, 459] width 790 height 41
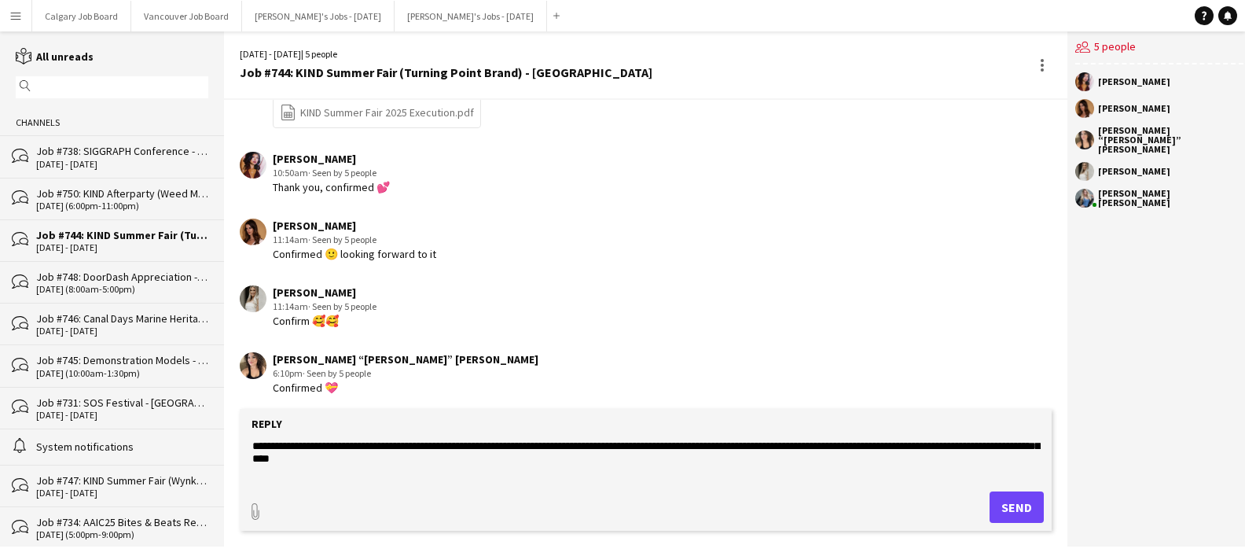
click at [763, 454] on textarea at bounding box center [646, 459] width 790 height 41
click at [309, 461] on textarea at bounding box center [646, 459] width 790 height 41
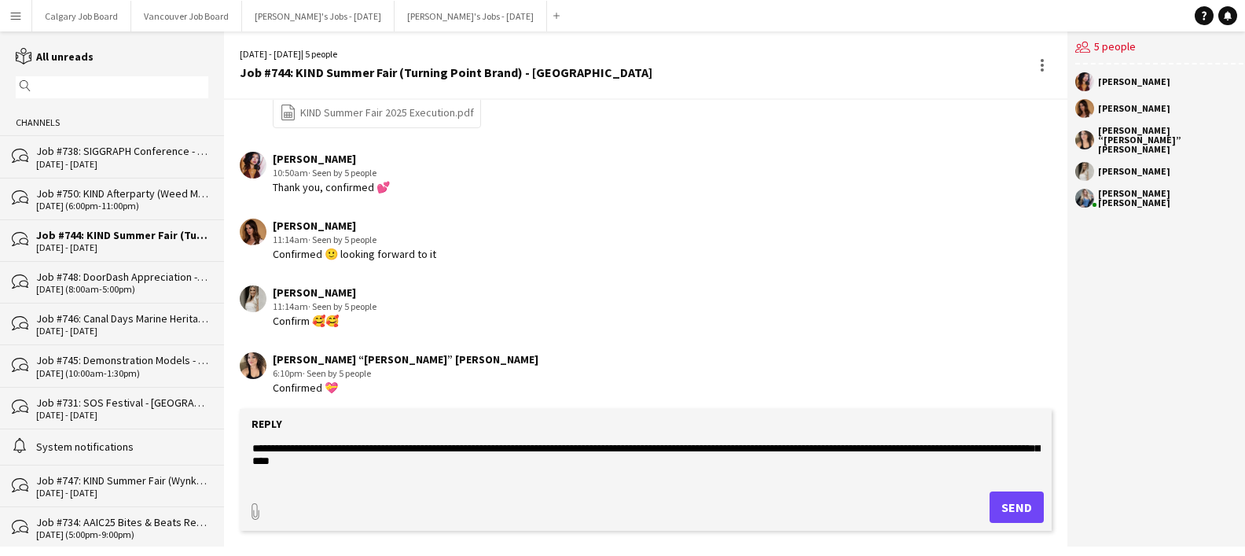
drag, startPoint x: 981, startPoint y: 444, endPoint x: 393, endPoint y: 459, distance: 588.0
click at [391, 460] on textarea at bounding box center [646, 459] width 790 height 41
click at [932, 443] on textarea at bounding box center [646, 459] width 790 height 41
click at [786, 450] on textarea at bounding box center [646, 459] width 790 height 41
click at [598, 450] on textarea at bounding box center [646, 459] width 790 height 41
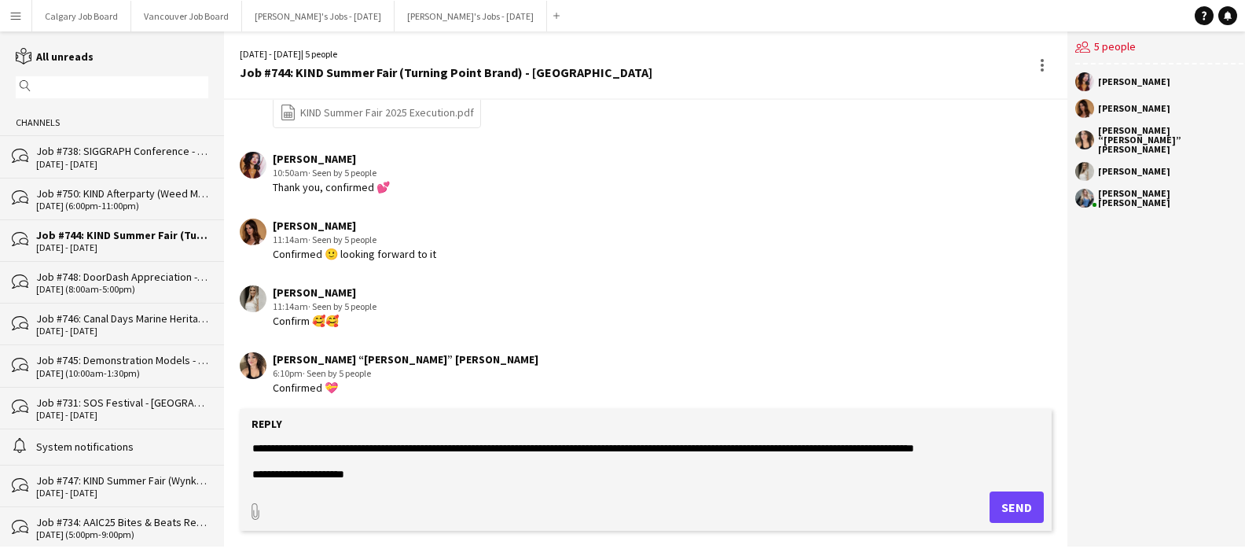
click at [354, 104] on link "file-spreadsheet KIND Summer Fair 2025 Execution.pdf" at bounding box center [377, 113] width 194 height 18
click at [578, 465] on textarea at bounding box center [646, 459] width 790 height 41
click at [570, 452] on textarea at bounding box center [646, 459] width 790 height 41
click at [623, 449] on textarea at bounding box center [646, 459] width 790 height 41
click at [811, 457] on textarea at bounding box center [646, 459] width 790 height 41
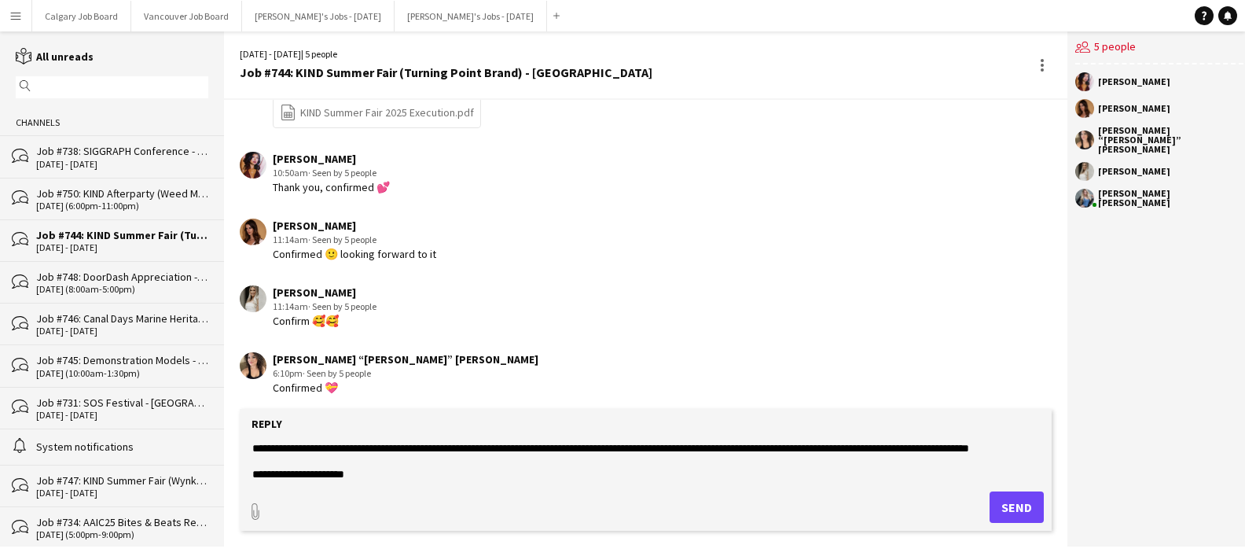
drag, startPoint x: 686, startPoint y: 451, endPoint x: 538, endPoint y: 450, distance: 147.8
click at [538, 450] on textarea at bounding box center [646, 459] width 790 height 41
click at [471, 452] on textarea at bounding box center [646, 459] width 790 height 41
click at [644, 470] on textarea at bounding box center [646, 459] width 790 height 41
click at [872, 468] on textarea at bounding box center [646, 459] width 790 height 41
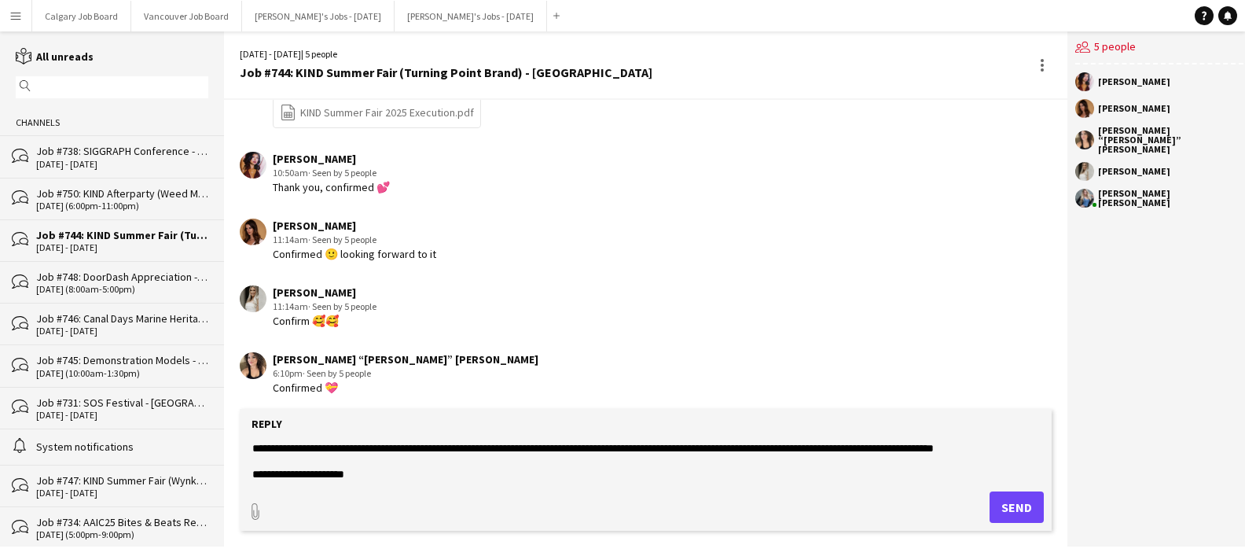
click at [528, 474] on textarea at bounding box center [646, 459] width 790 height 41
drag, startPoint x: 251, startPoint y: 456, endPoint x: 681, endPoint y: 460, distance: 429.1
click at [681, 460] on textarea at bounding box center [646, 459] width 790 height 41
click at [591, 468] on textarea at bounding box center [646, 459] width 790 height 41
click at [749, 468] on textarea at bounding box center [646, 459] width 790 height 41
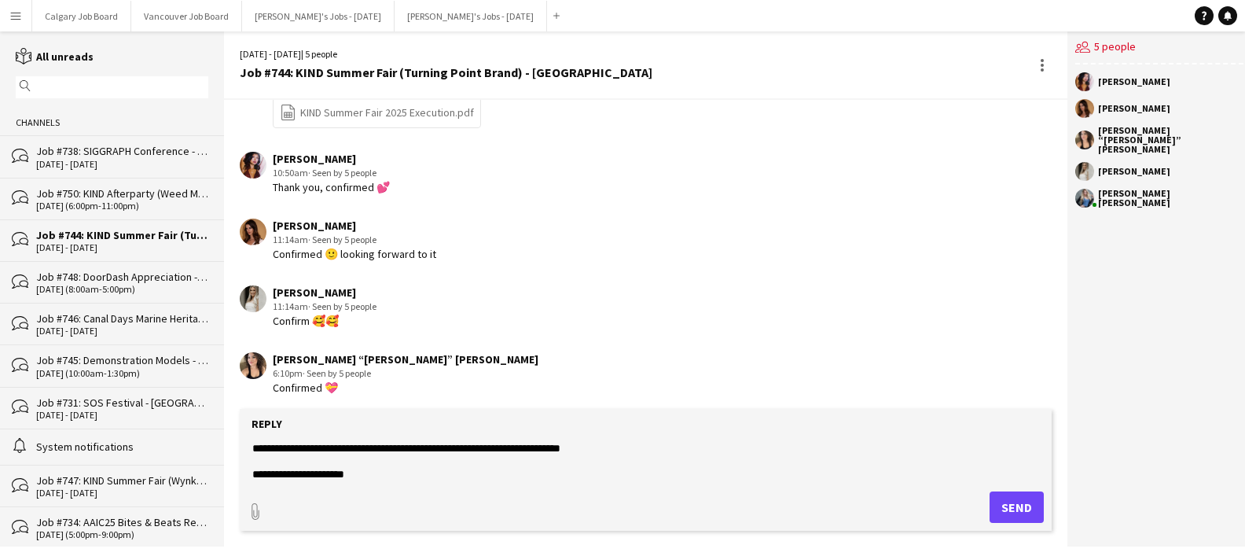
click at [747, 468] on textarea at bounding box center [646, 459] width 790 height 41
type textarea "**********"
drag, startPoint x: 653, startPoint y: 481, endPoint x: 631, endPoint y: 474, distance: 23.1
click at [653, 481] on form "Reply paperclip Send" at bounding box center [646, 470] width 812 height 122
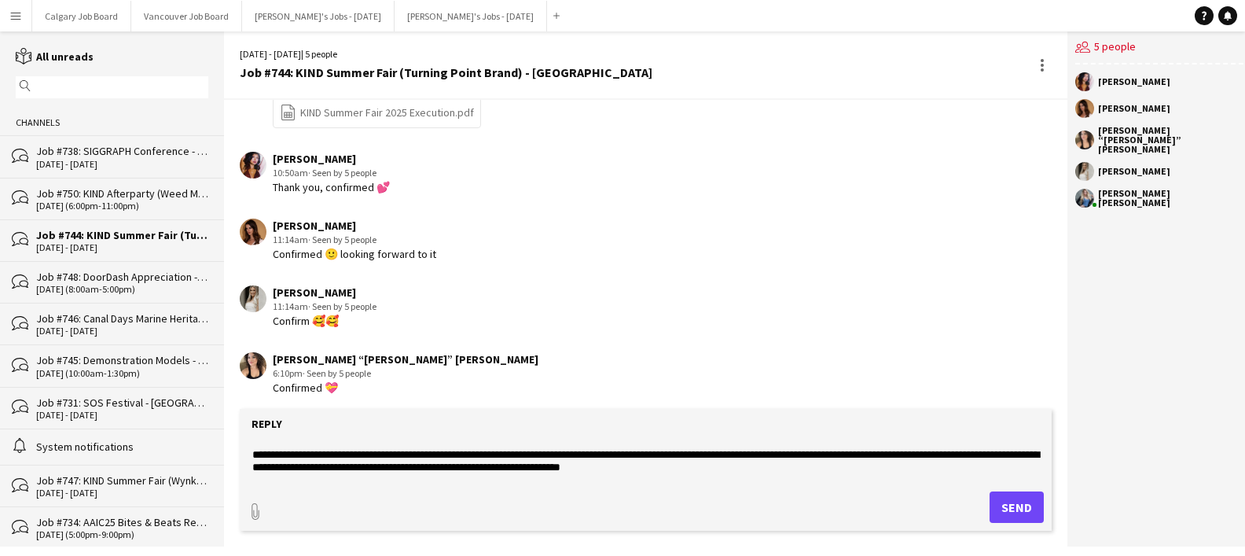
scroll to position [114, 0]
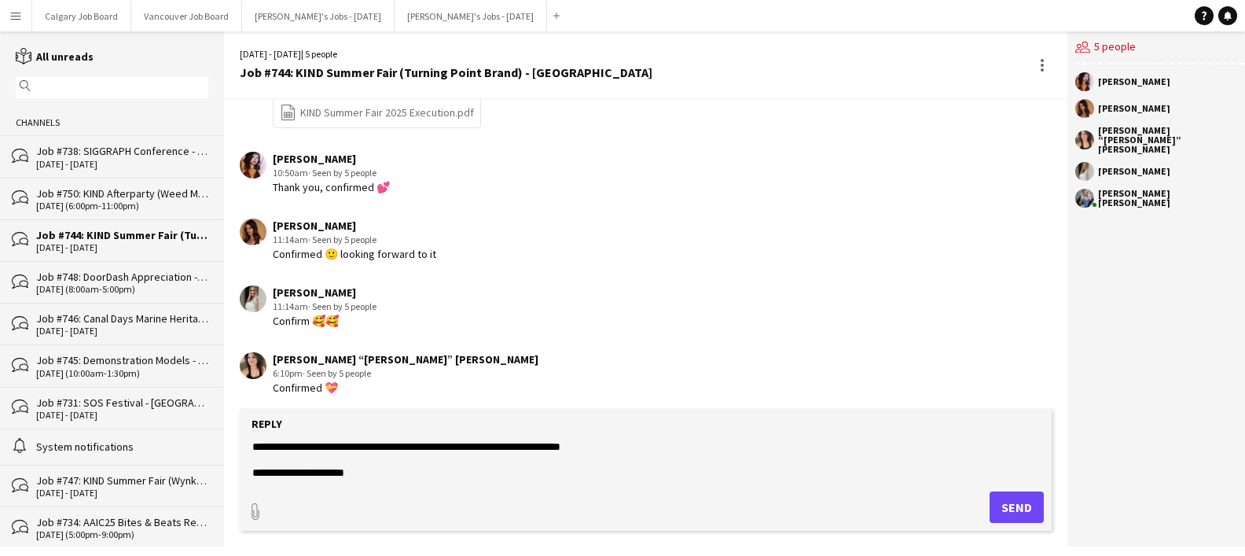
click at [1002, 505] on button "Send" at bounding box center [1016, 506] width 54 height 31
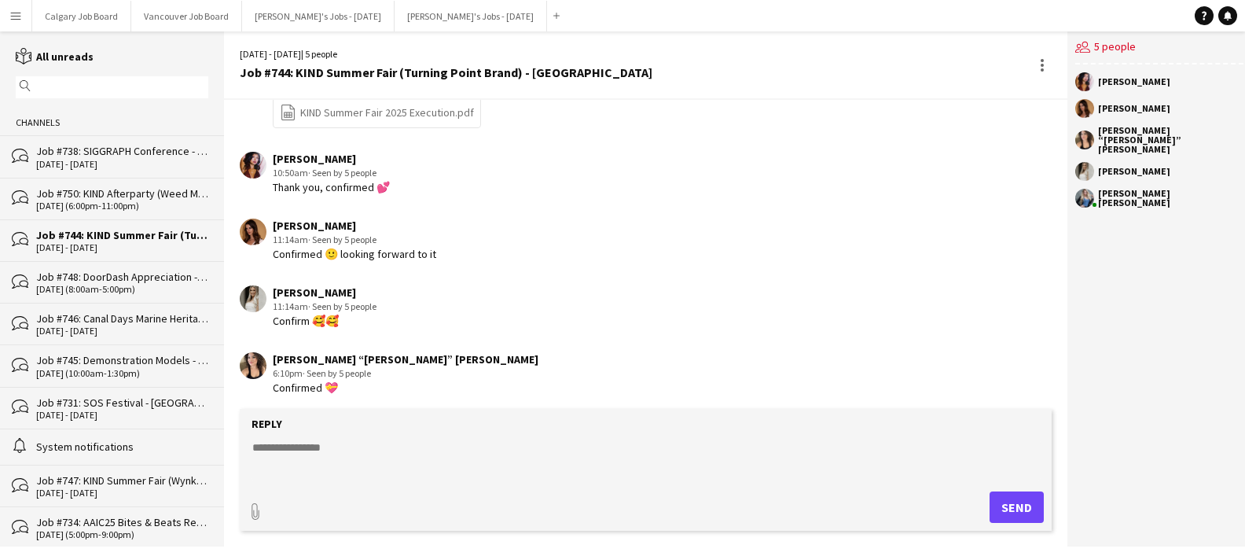
scroll to position [0, 0]
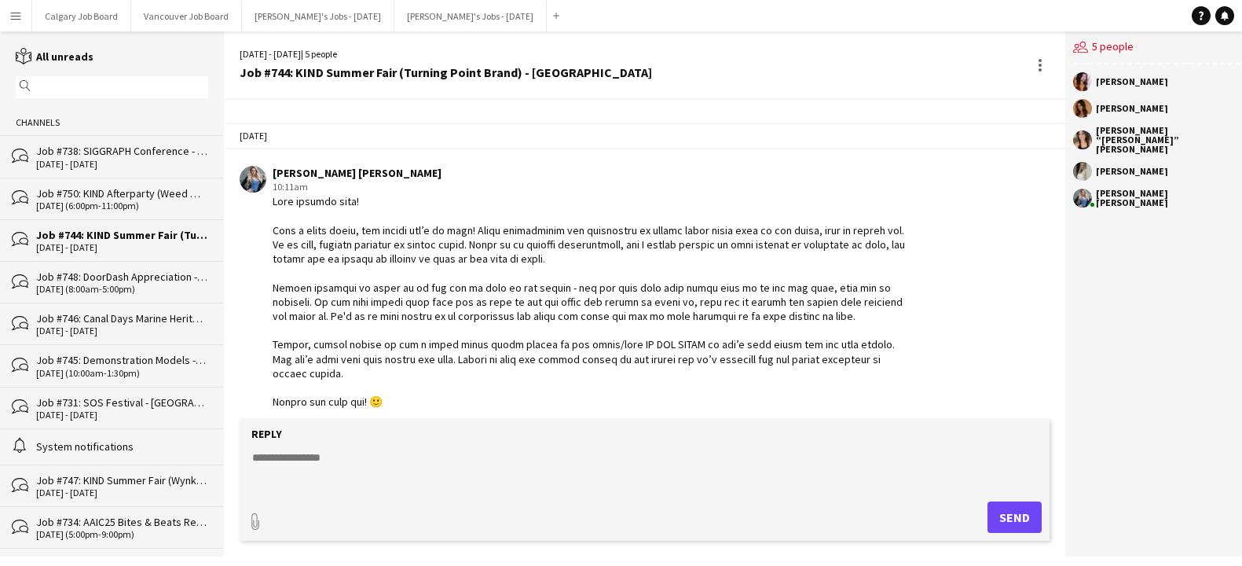
click at [100, 196] on div "Job #750: KIND Afterparty (Weed Me Brand) - [GEOGRAPHIC_DATA]" at bounding box center [122, 193] width 172 height 14
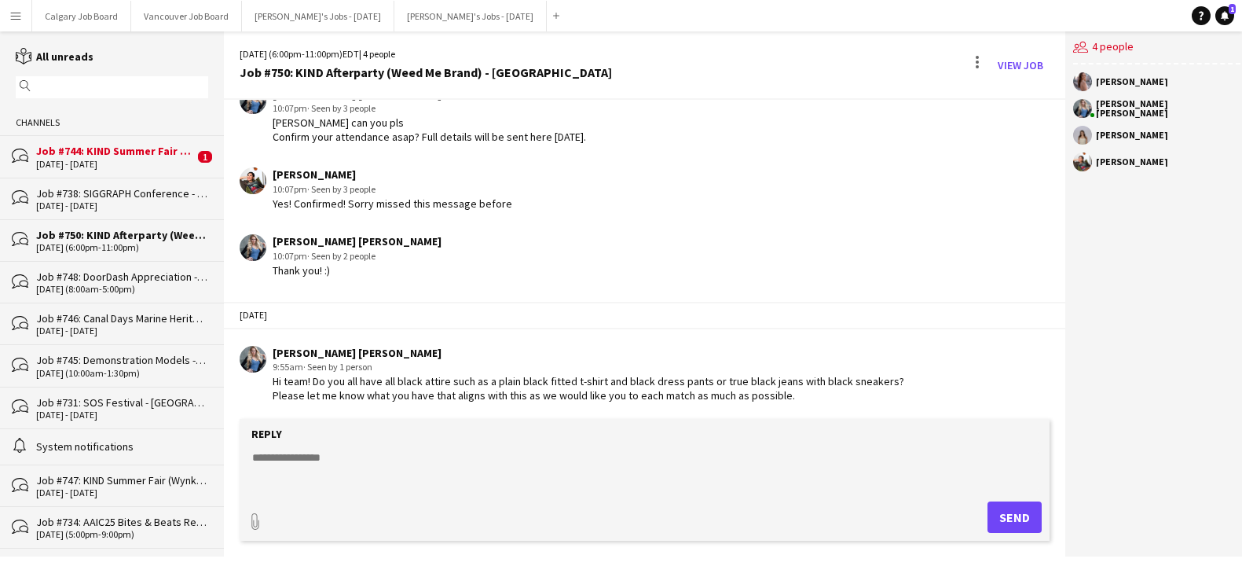
click at [108, 157] on div "Job #744: KIND Summer Fair (Turning Point Brand) - [GEOGRAPHIC_DATA]" at bounding box center [115, 151] width 158 height 14
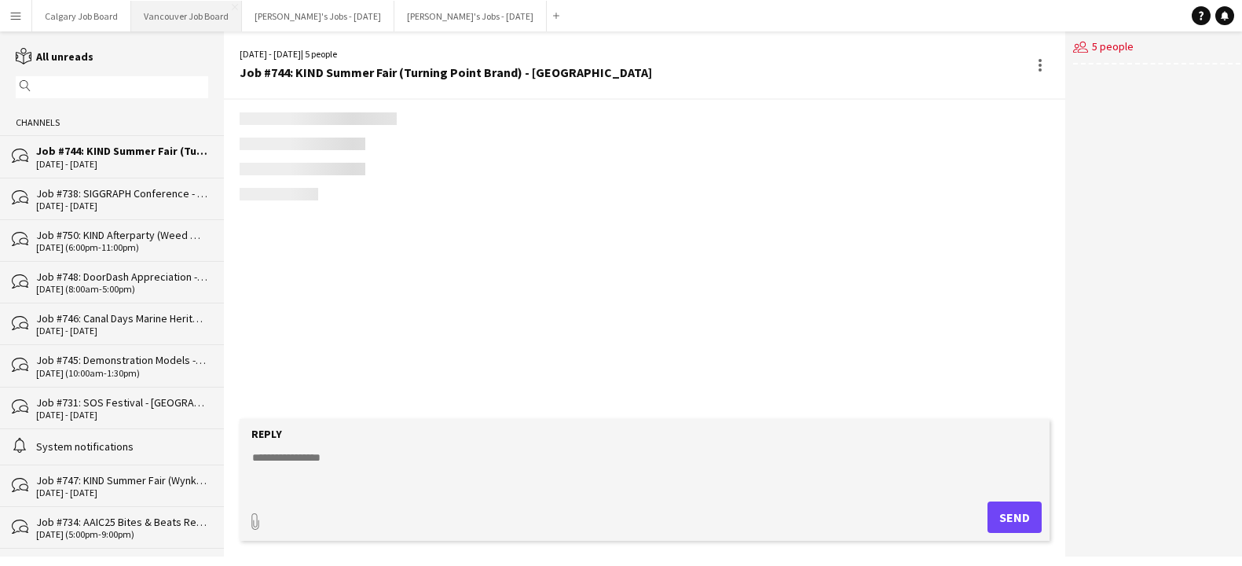
scroll to position [1543, 0]
